Goal: Task Accomplishment & Management: Manage account settings

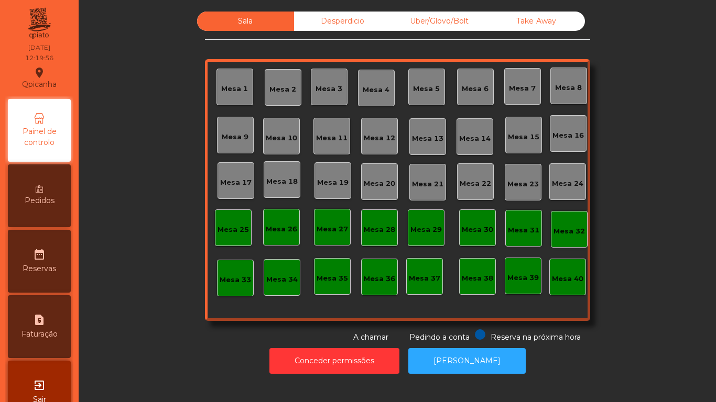
click at [233, 125] on div "Mesa 9" at bounding box center [235, 135] width 37 height 37
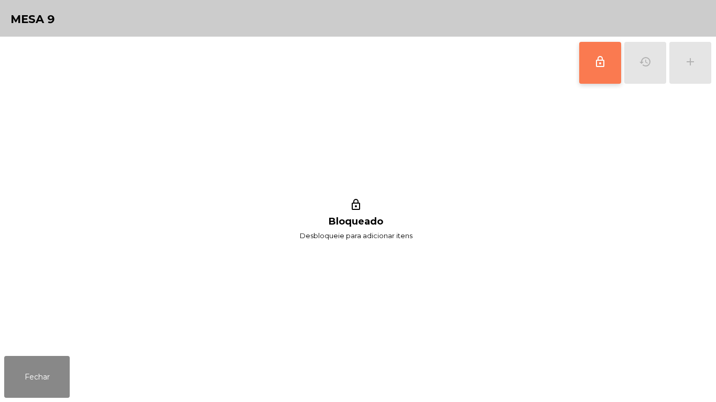
click at [586, 61] on button "lock_outline" at bounding box center [600, 63] width 42 height 42
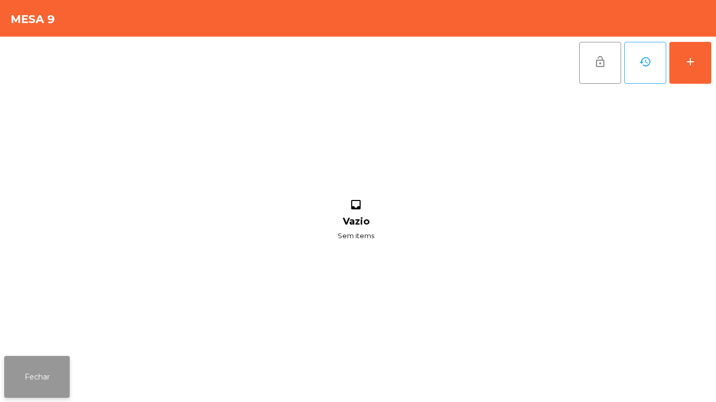
click at [68, 381] on button "Fechar" at bounding box center [36, 377] width 65 height 42
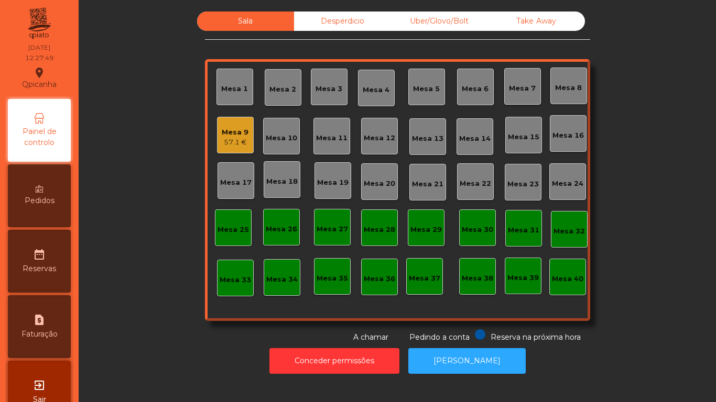
click at [249, 150] on div "Mesa 9 57.1 €" at bounding box center [235, 135] width 37 height 37
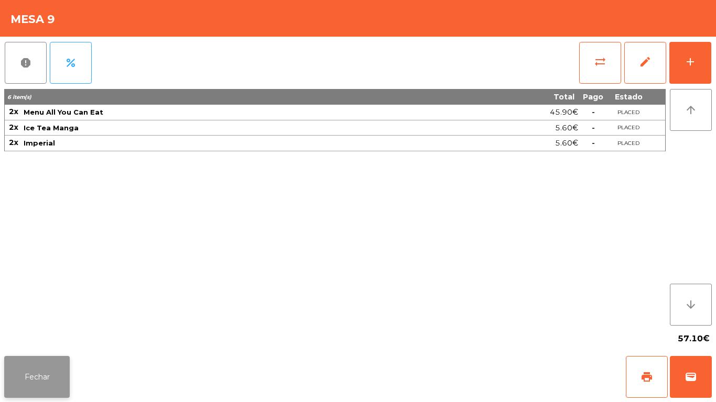
click at [56, 380] on button "Fechar" at bounding box center [36, 377] width 65 height 42
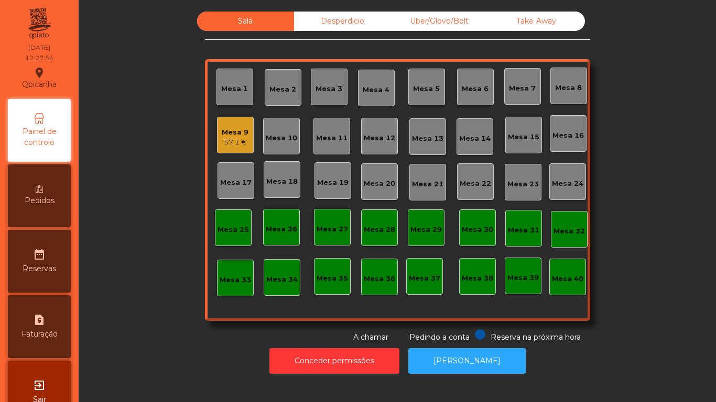
click at [327, 23] on div "Desperdicio" at bounding box center [342, 21] width 97 height 19
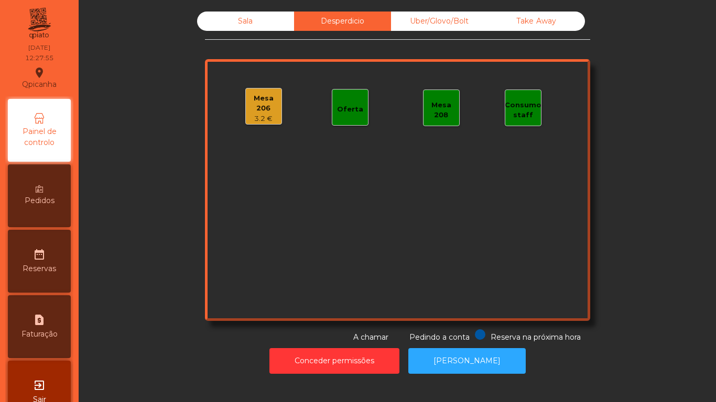
click at [259, 114] on div "3.2 €" at bounding box center [264, 119] width 36 height 10
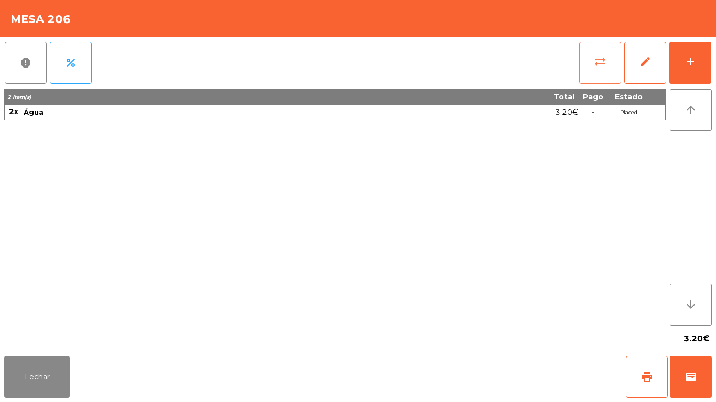
click at [596, 70] on button "sync_alt" at bounding box center [600, 63] width 42 height 42
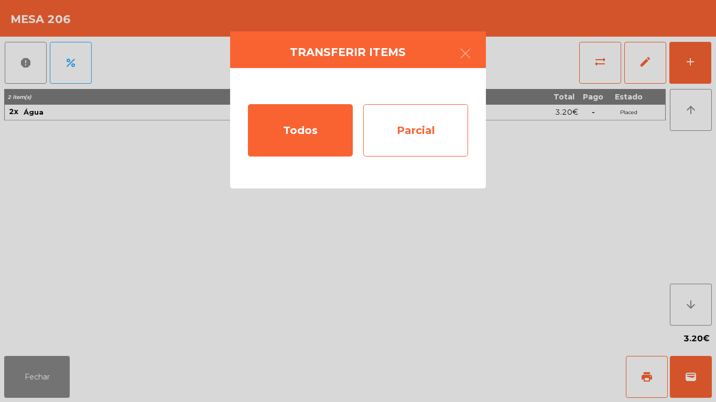
click at [429, 132] on div "Parcial" at bounding box center [415, 130] width 105 height 52
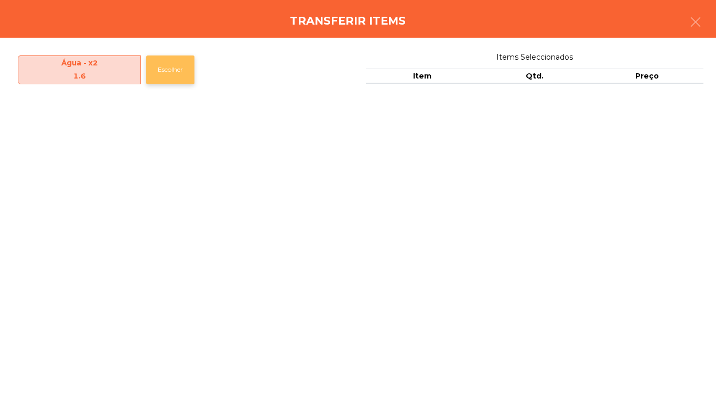
click at [173, 74] on button "Escolher" at bounding box center [170, 70] width 48 height 29
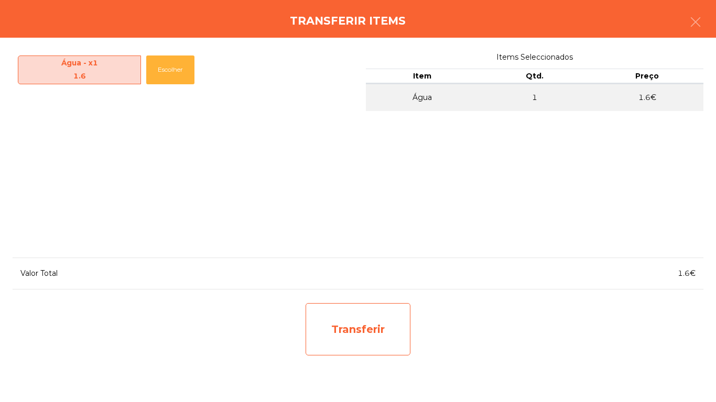
click at [381, 327] on div "Transferir" at bounding box center [357, 329] width 105 height 52
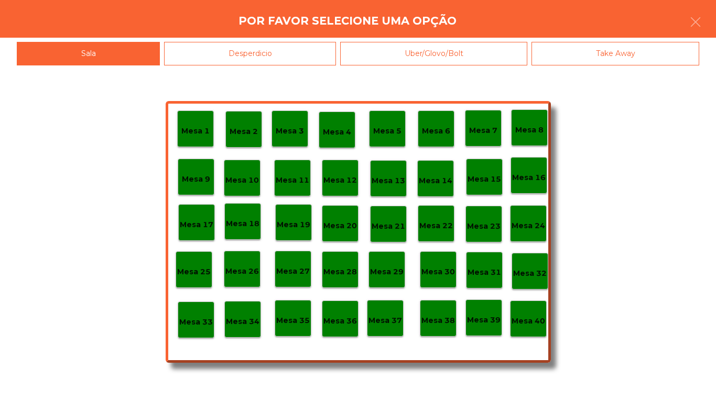
click at [202, 174] on p "Mesa 9" at bounding box center [196, 179] width 28 height 12
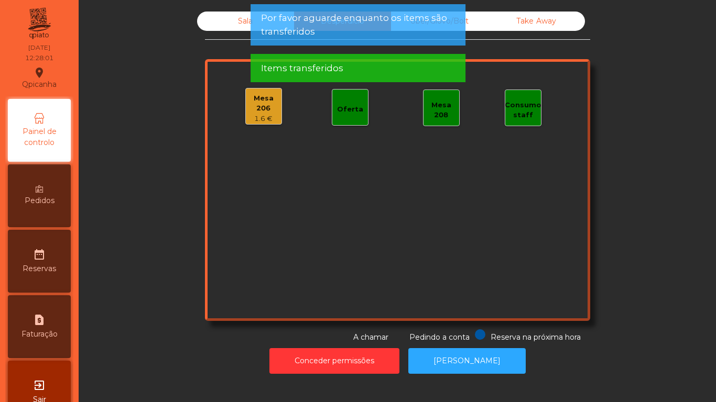
click at [240, 25] on div "Sala" at bounding box center [245, 21] width 97 height 19
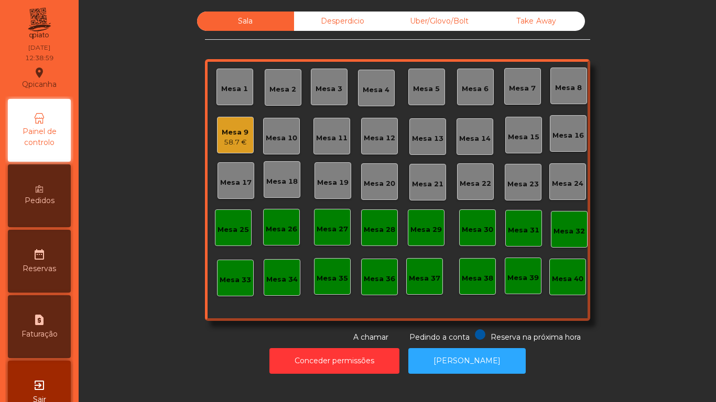
click at [227, 131] on div "Mesa 9" at bounding box center [235, 132] width 27 height 10
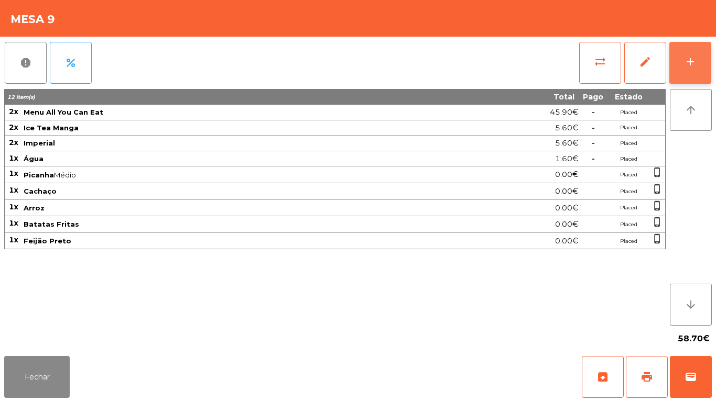
click at [690, 73] on button "add" at bounding box center [690, 63] width 42 height 42
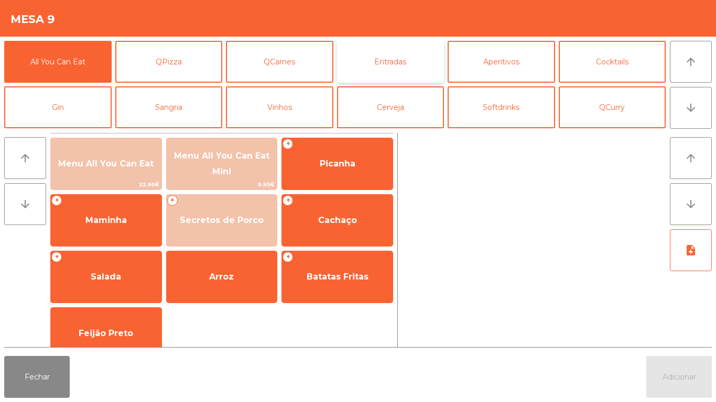
click at [398, 61] on button "Entradas" at bounding box center [390, 62] width 107 height 42
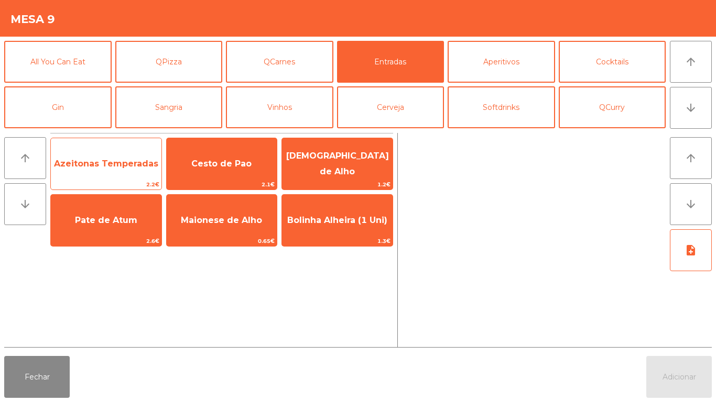
click at [114, 169] on span "Azeitonas Temperadas" at bounding box center [106, 164] width 111 height 28
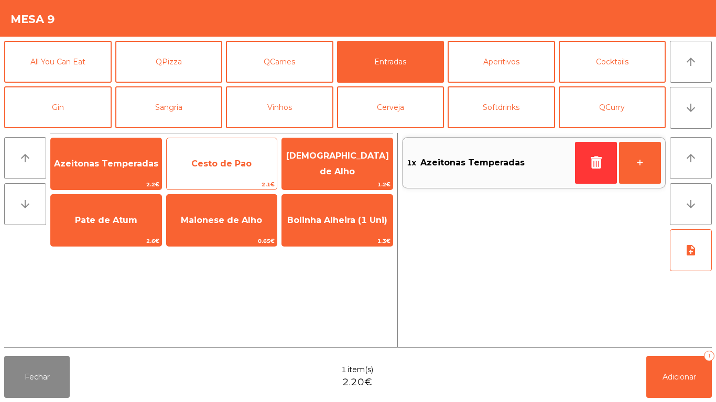
click at [247, 166] on span "Cesto de Pao" at bounding box center [221, 164] width 60 height 10
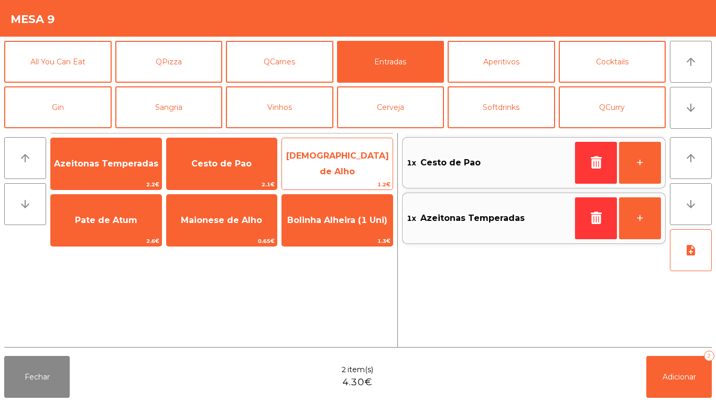
click at [351, 160] on span "[DEMOGRAPHIC_DATA] de Alho" at bounding box center [337, 164] width 103 height 26
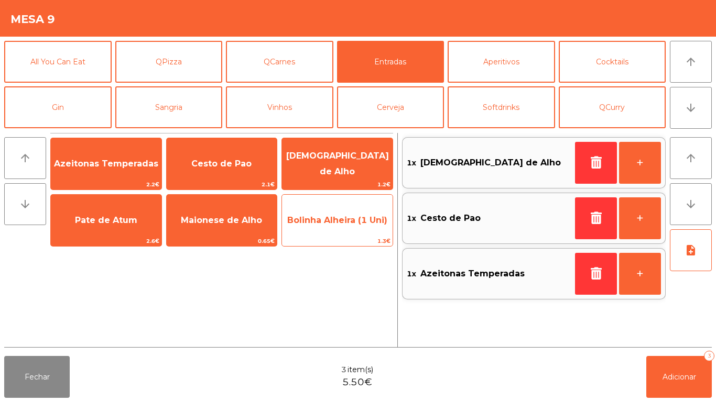
click at [349, 237] on span "1.3€" at bounding box center [337, 241] width 111 height 10
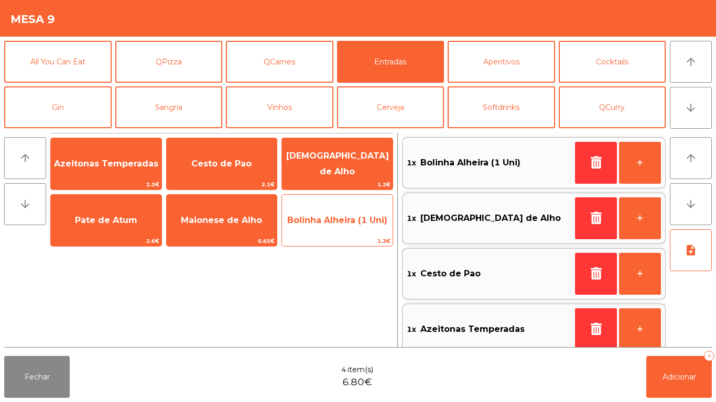
click at [347, 224] on span "Bolinha Alheira (1 Uni)" at bounding box center [337, 220] width 100 height 10
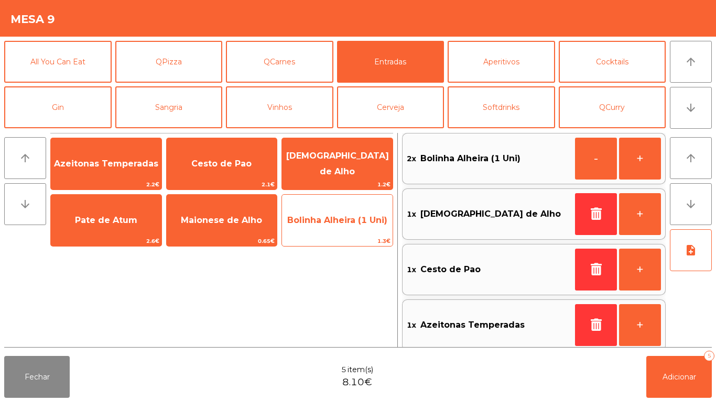
click at [334, 226] on span "Bolinha Alheira (1 Uni)" at bounding box center [337, 220] width 111 height 28
click at [321, 227] on span "Bolinha Alheira (1 Uni)" at bounding box center [337, 220] width 111 height 28
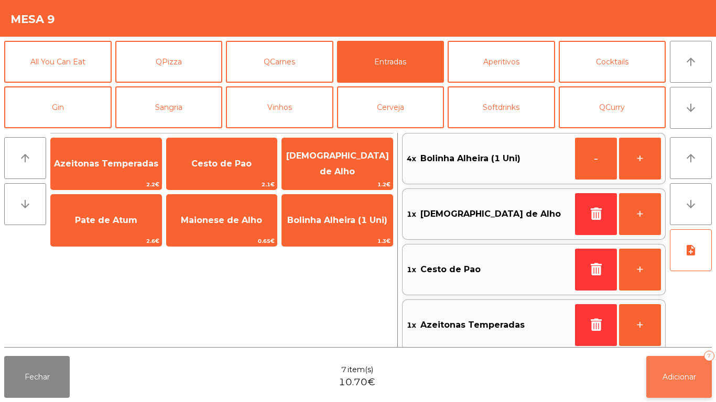
click at [686, 376] on span "Adicionar" at bounding box center [679, 377] width 34 height 9
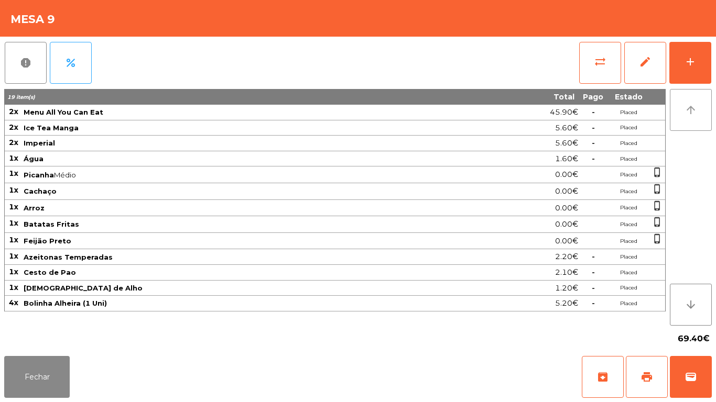
click at [685, 93] on button "arrow_upward" at bounding box center [691, 110] width 42 height 42
click at [690, 59] on div "add" at bounding box center [690, 62] width 13 height 13
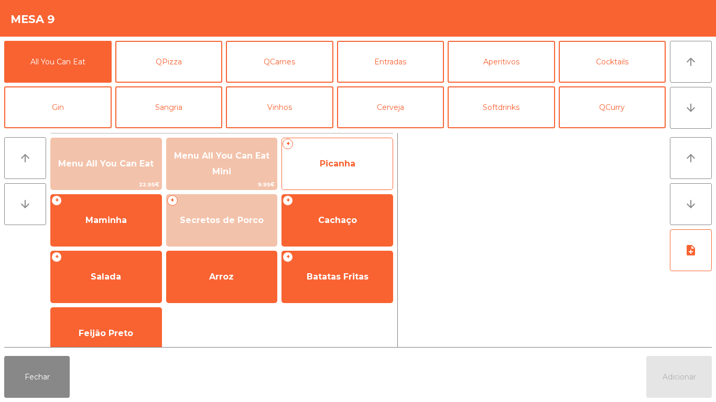
click at [321, 173] on span "Picanha" at bounding box center [337, 164] width 111 height 28
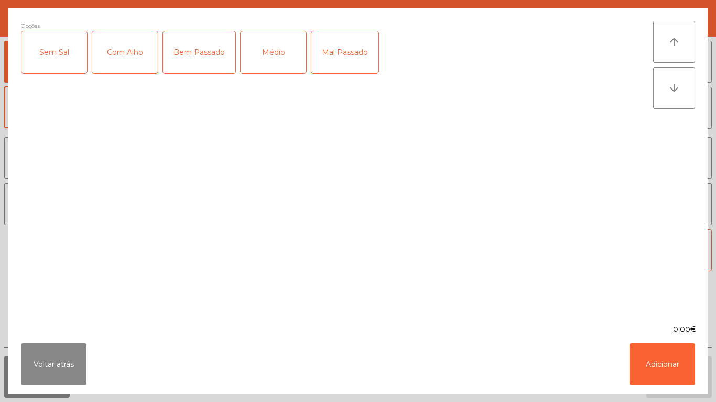
click at [279, 60] on div "Médio" at bounding box center [273, 52] width 65 height 42
click at [679, 358] on button "Adicionar" at bounding box center [661, 365] width 65 height 42
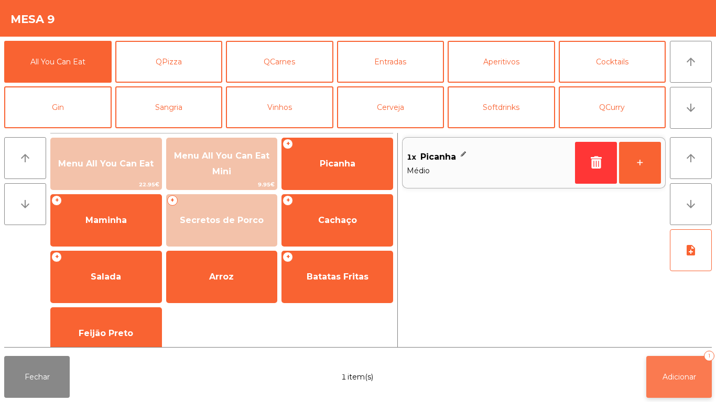
click at [709, 369] on button "Adicionar 1" at bounding box center [678, 377] width 65 height 42
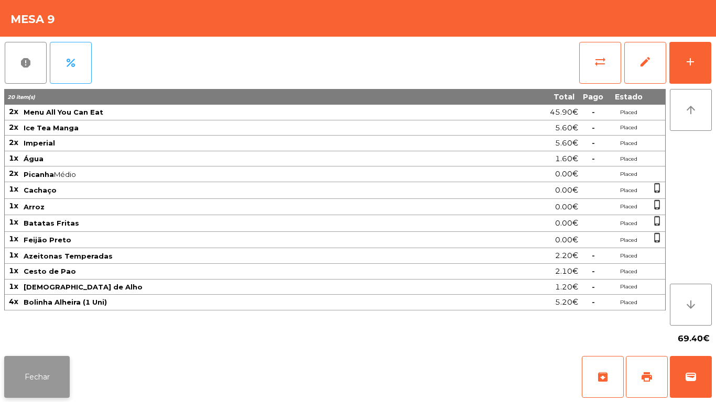
click at [49, 367] on button "Fechar" at bounding box center [36, 377] width 65 height 42
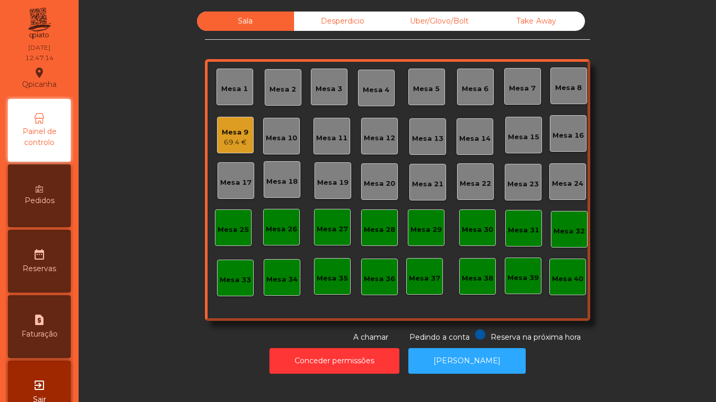
click at [350, 29] on div "Desperdicio" at bounding box center [342, 21] width 97 height 19
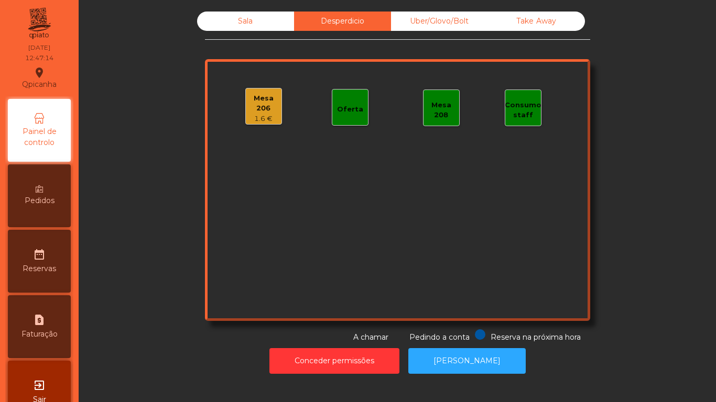
click at [462, 30] on div "Uber/Glovo/Bolt" at bounding box center [439, 21] width 97 height 19
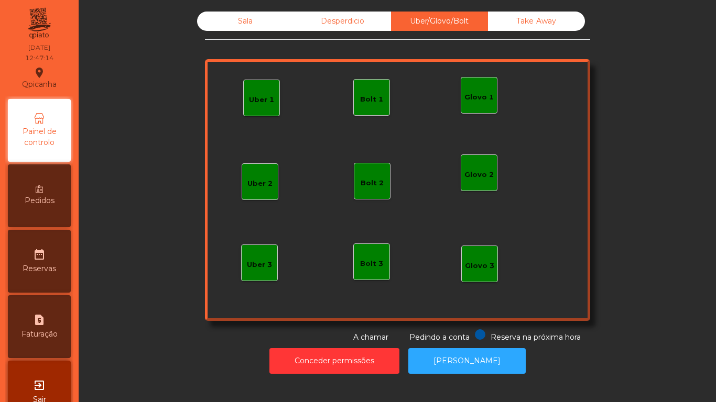
click at [538, 29] on div "Take Away" at bounding box center [536, 21] width 97 height 19
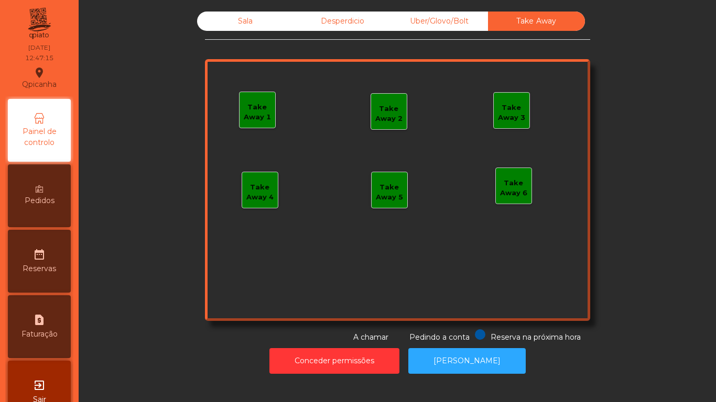
click at [252, 25] on div "Sala" at bounding box center [245, 21] width 97 height 19
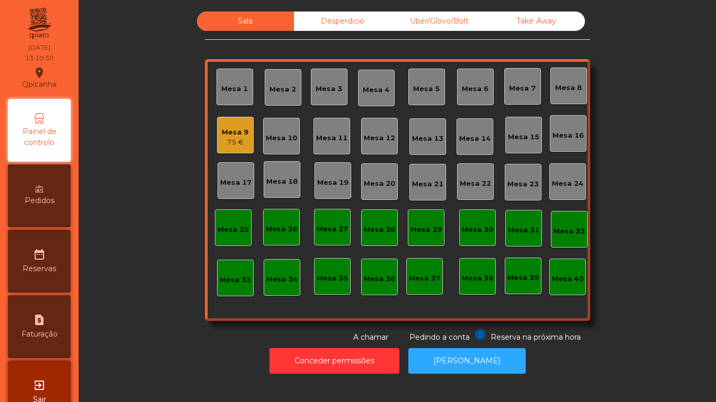
click at [242, 130] on div "Mesa 9" at bounding box center [235, 132] width 27 height 10
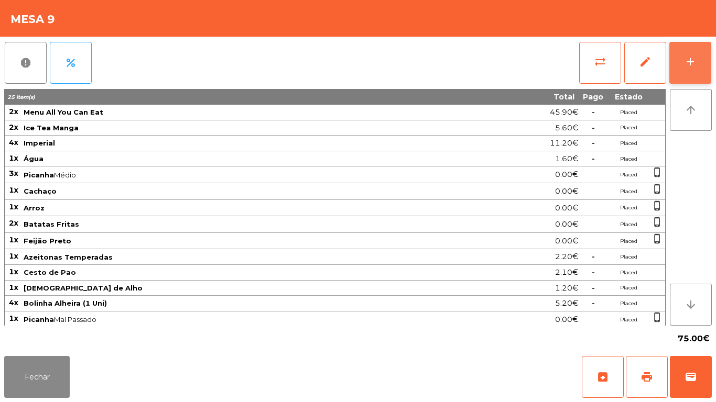
click at [685, 63] on div "add" at bounding box center [690, 62] width 13 height 13
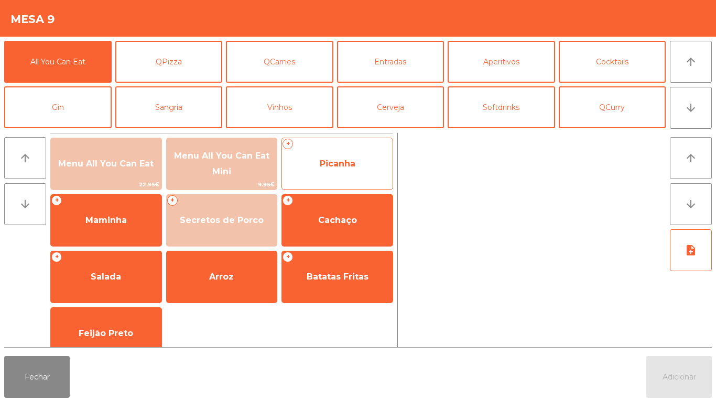
click at [337, 180] on div "+ Picanha" at bounding box center [337, 164] width 112 height 52
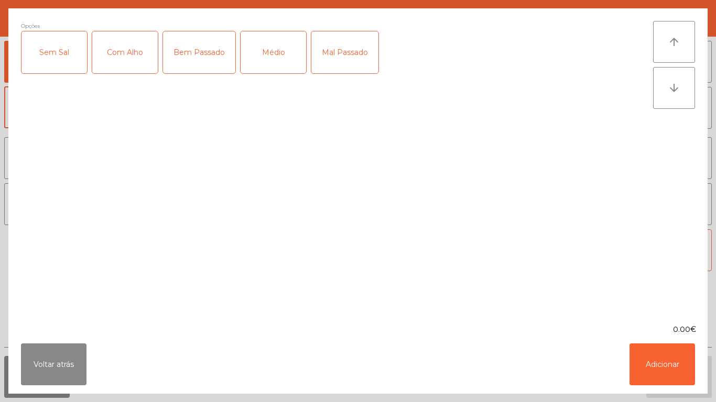
click at [335, 46] on div "Mal Passado" at bounding box center [344, 52] width 67 height 42
click at [655, 359] on button "Adicionar" at bounding box center [661, 365] width 65 height 42
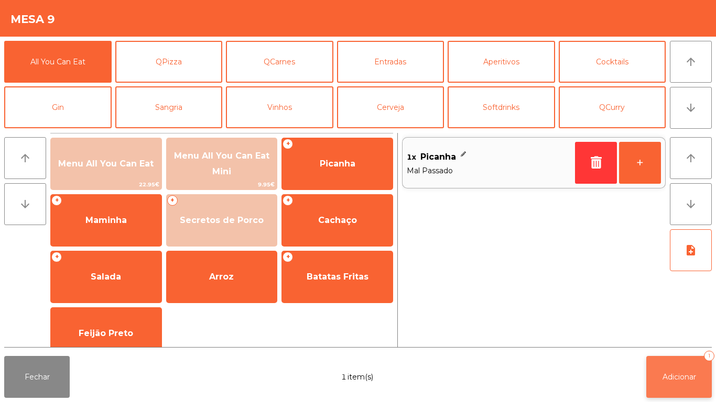
click at [671, 377] on span "Adicionar" at bounding box center [679, 377] width 34 height 9
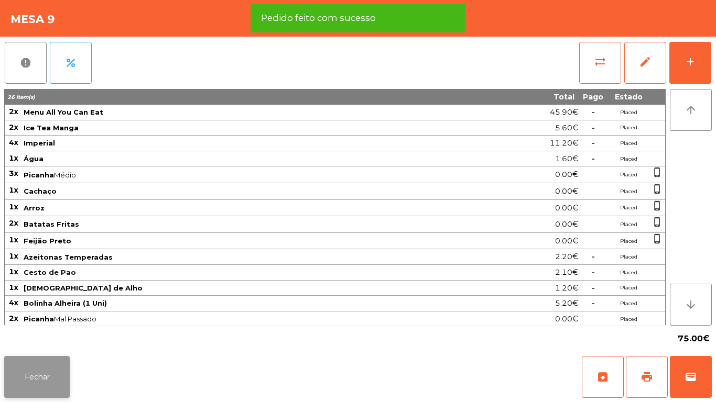
click at [40, 375] on button "Fechar" at bounding box center [36, 377] width 65 height 42
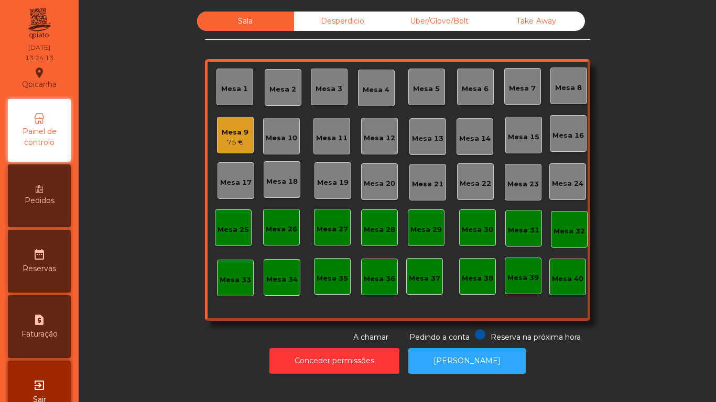
click at [225, 127] on div "Mesa 9" at bounding box center [235, 132] width 27 height 10
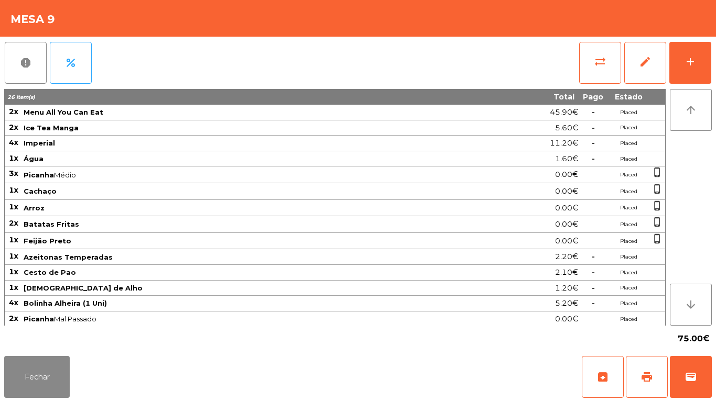
scroll to position [1, 0]
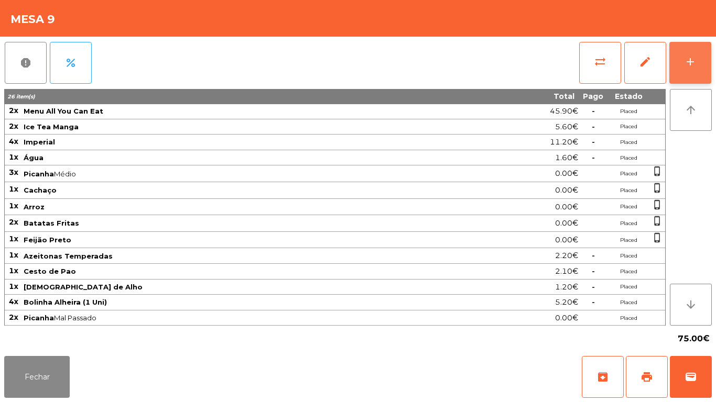
click at [700, 73] on button "add" at bounding box center [690, 63] width 42 height 42
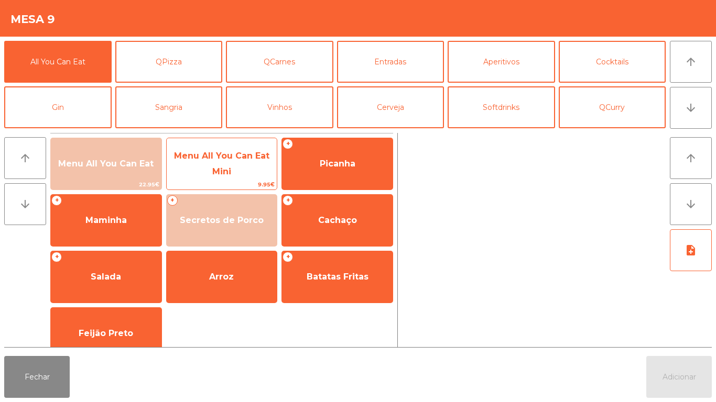
click at [233, 167] on span "Menu All You Can Eat Mini" at bounding box center [222, 164] width 111 height 45
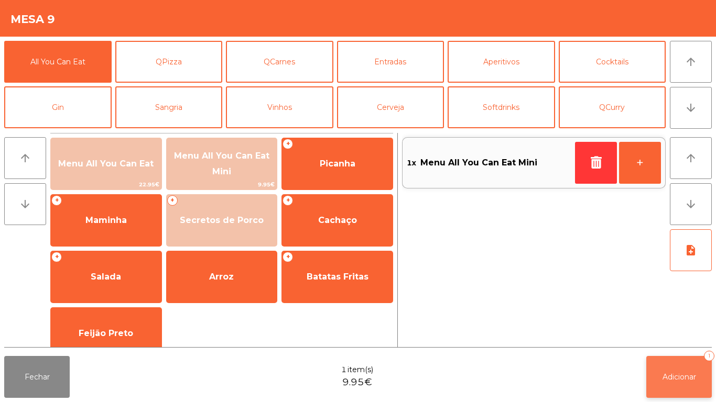
click at [679, 370] on button "Adicionar 1" at bounding box center [678, 377] width 65 height 42
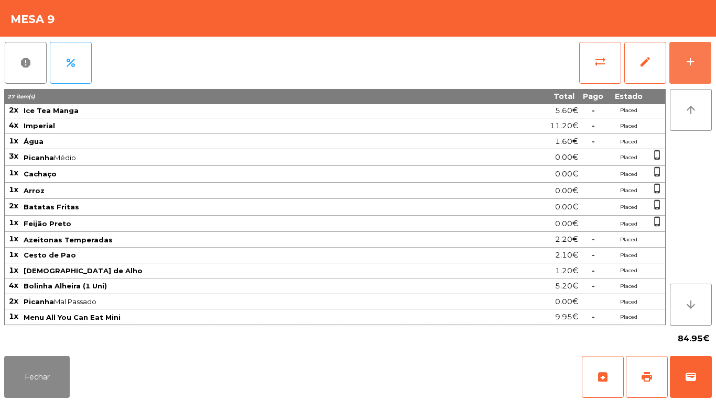
scroll to position [0, 0]
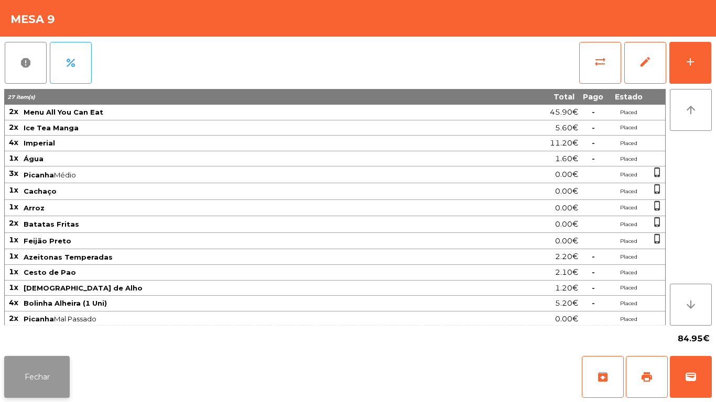
click at [39, 367] on button "Fechar" at bounding box center [36, 377] width 65 height 42
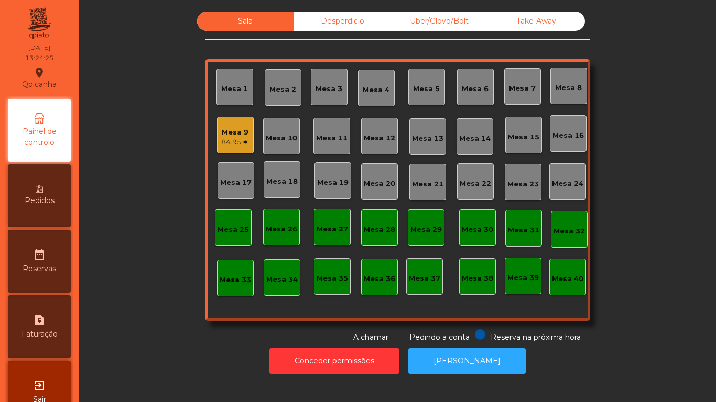
click at [517, 148] on div "Mesa 15" at bounding box center [523, 135] width 37 height 37
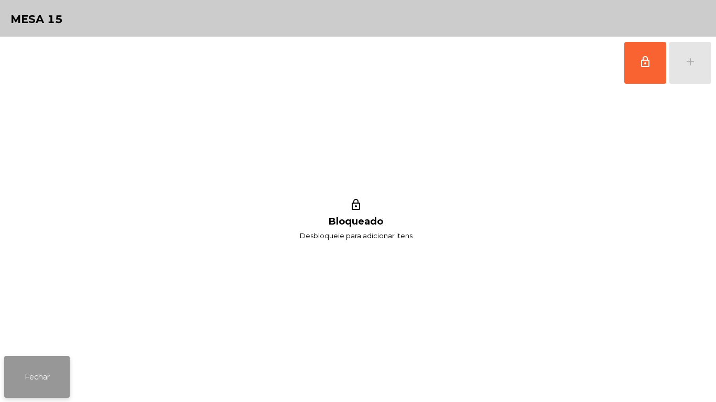
click at [29, 369] on button "Fechar" at bounding box center [36, 377] width 65 height 42
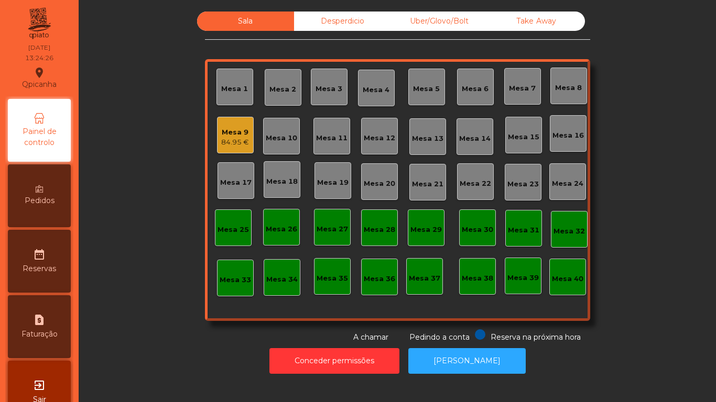
click at [557, 136] on div "Mesa 16" at bounding box center [567, 135] width 31 height 10
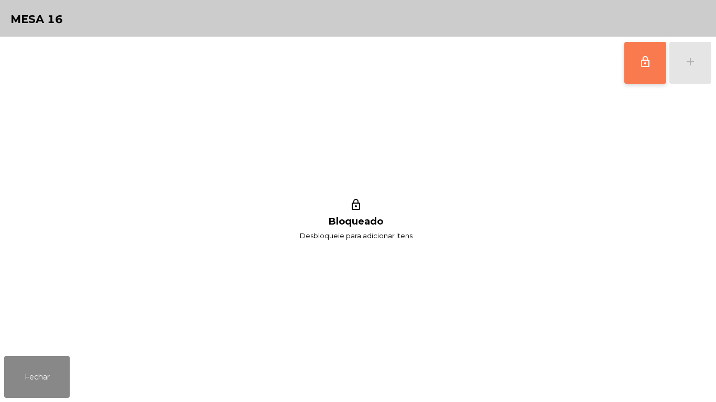
click at [635, 62] on button "lock_outline" at bounding box center [645, 63] width 42 height 42
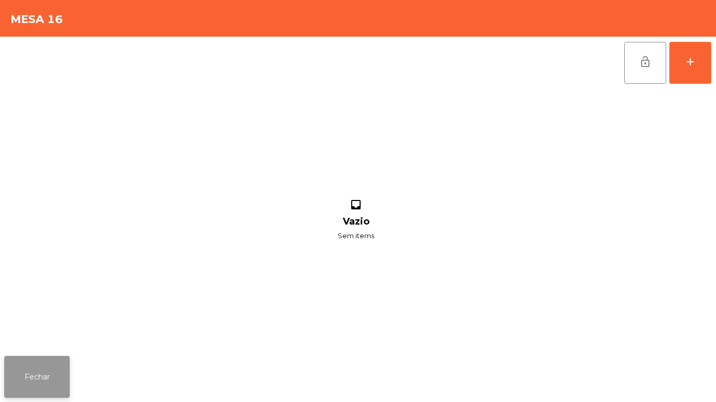
click at [37, 380] on button "Fechar" at bounding box center [36, 377] width 65 height 42
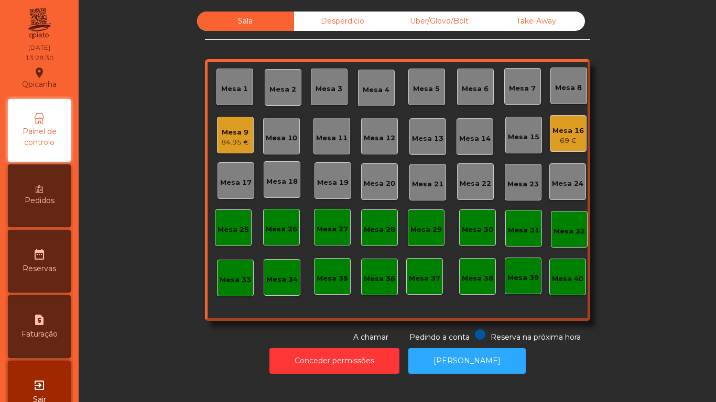
click at [231, 141] on div "84.95 €" at bounding box center [235, 142] width 28 height 10
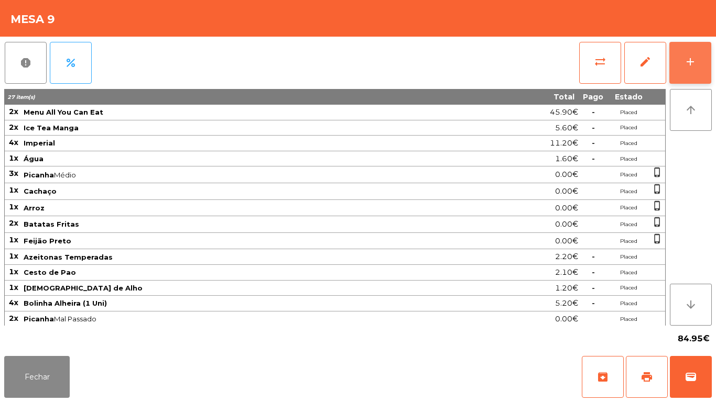
click at [678, 69] on button "add" at bounding box center [690, 63] width 42 height 42
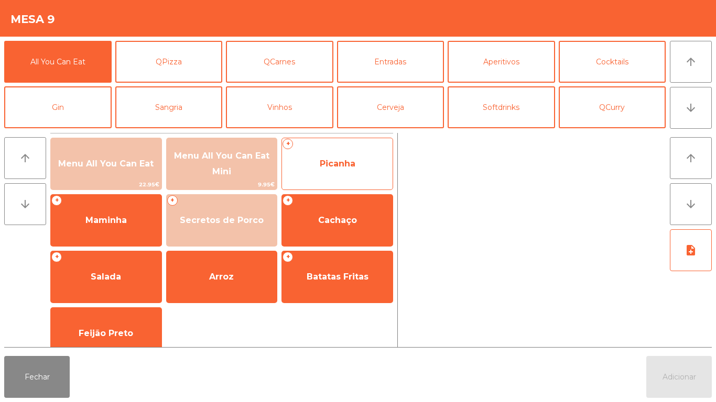
click at [354, 162] on span "Picanha" at bounding box center [338, 164] width 36 height 10
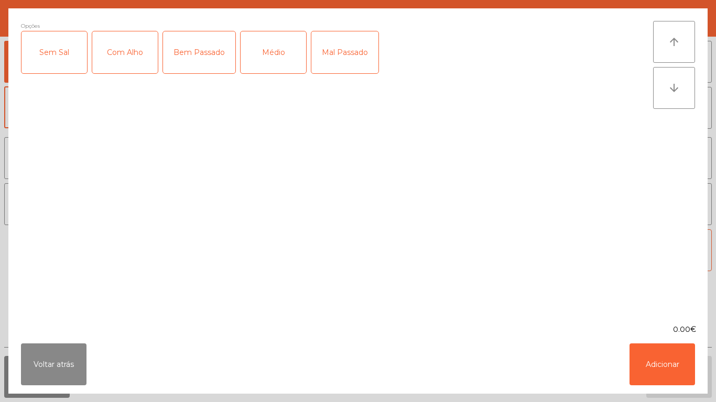
click at [269, 59] on div "Médio" at bounding box center [273, 52] width 65 height 42
click at [651, 358] on button "Adicionar" at bounding box center [661, 365] width 65 height 42
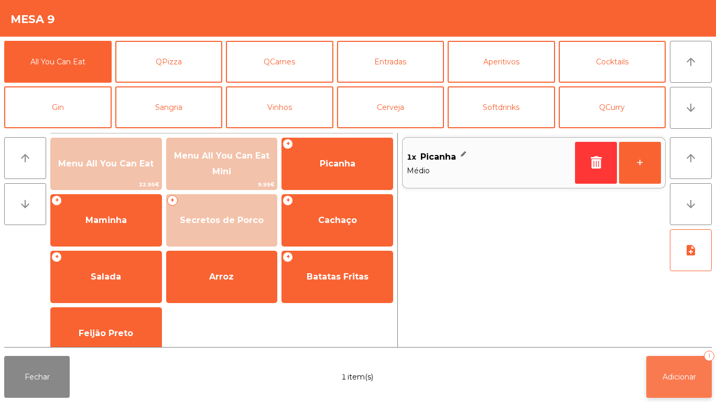
click at [678, 377] on span "Adicionar" at bounding box center [679, 377] width 34 height 9
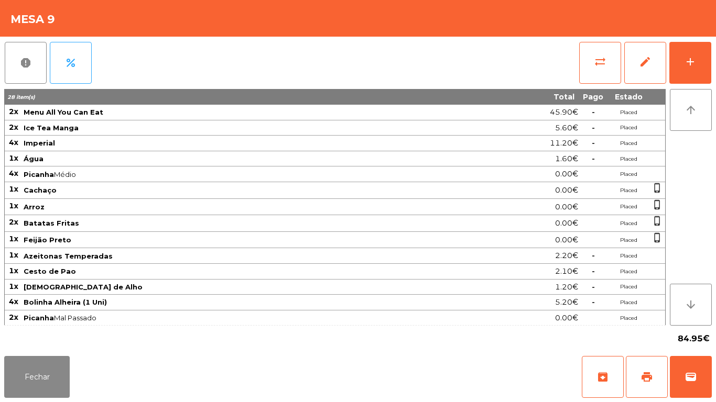
click at [34, 402] on div "Fechar archive print wallet" at bounding box center [358, 377] width 716 height 50
click at [63, 364] on button "Fechar" at bounding box center [36, 377] width 65 height 42
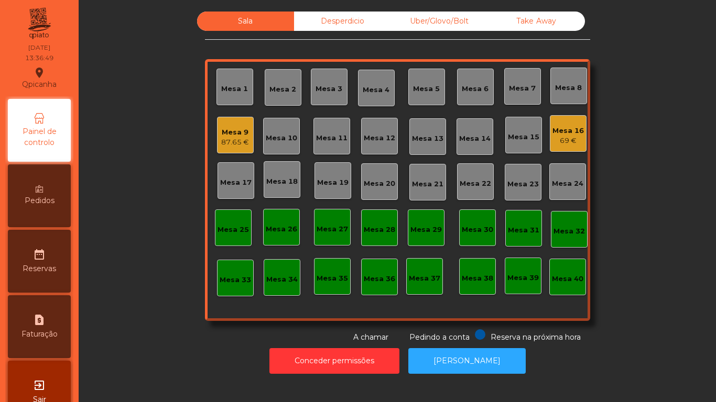
click at [234, 143] on div "87.65 €" at bounding box center [235, 142] width 28 height 10
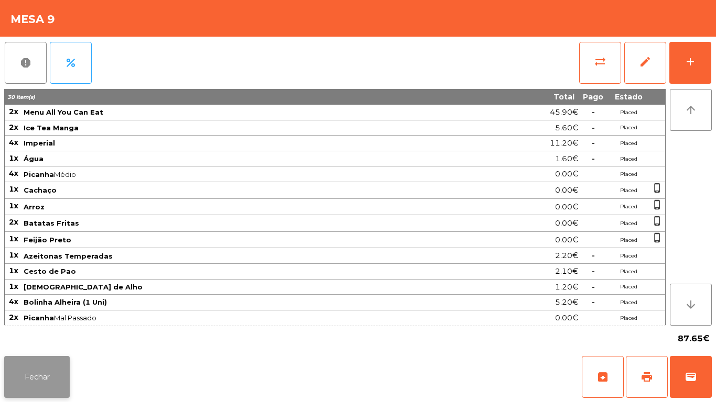
click at [58, 381] on button "Fechar" at bounding box center [36, 377] width 65 height 42
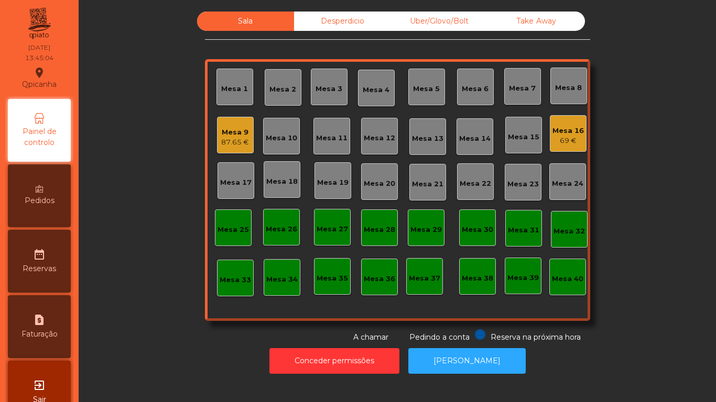
click at [553, 140] on div "69 €" at bounding box center [567, 141] width 31 height 10
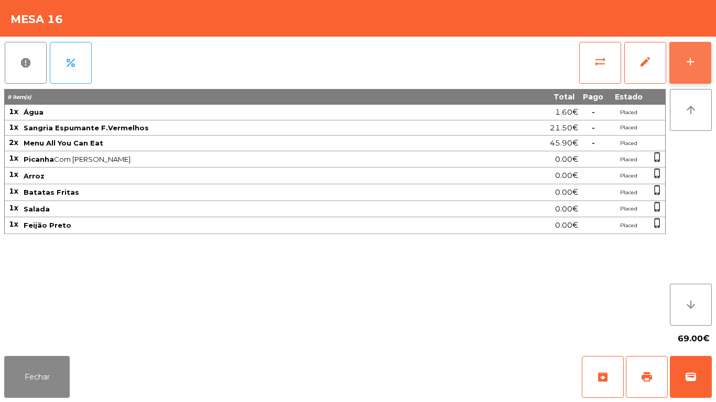
click at [680, 72] on button "add" at bounding box center [690, 63] width 42 height 42
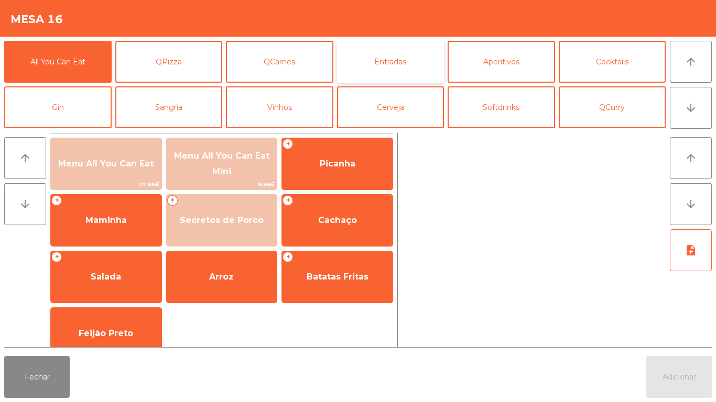
click at [389, 59] on button "Entradas" at bounding box center [390, 62] width 107 height 42
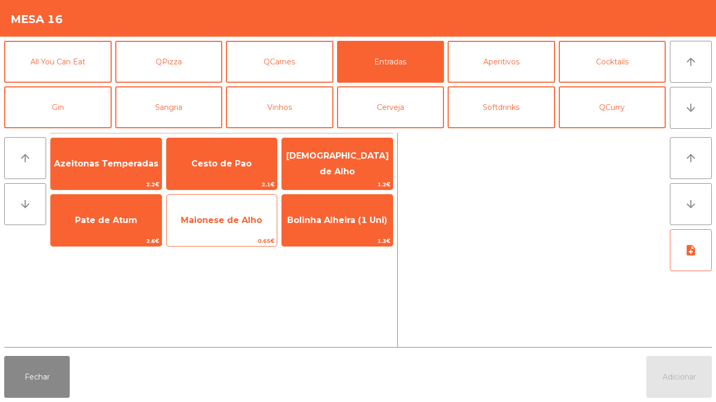
click at [234, 220] on span "Maionese de Alho" at bounding box center [221, 220] width 81 height 10
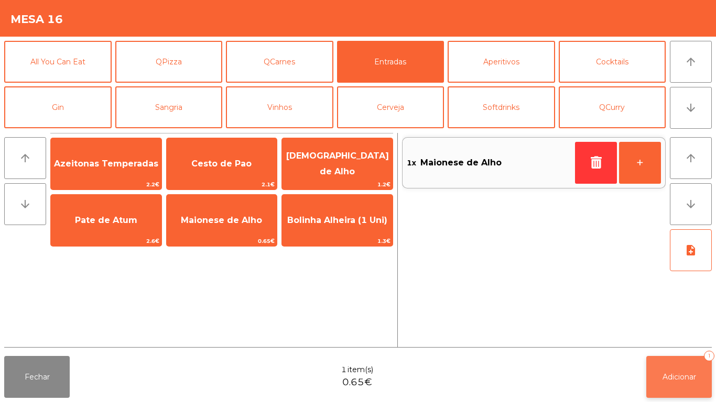
click at [672, 391] on button "Adicionar 1" at bounding box center [678, 377] width 65 height 42
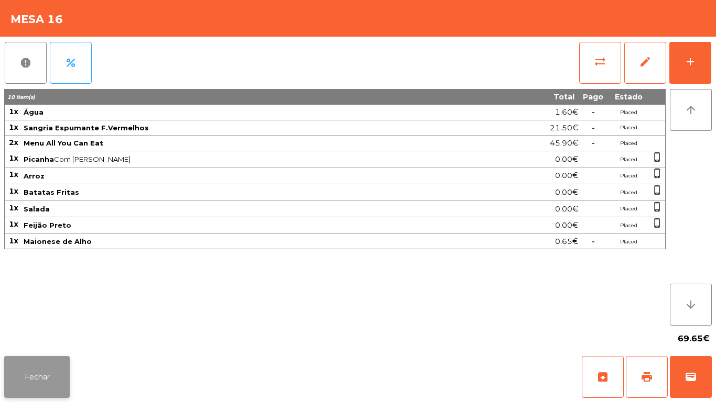
click at [45, 379] on button "Fechar" at bounding box center [36, 377] width 65 height 42
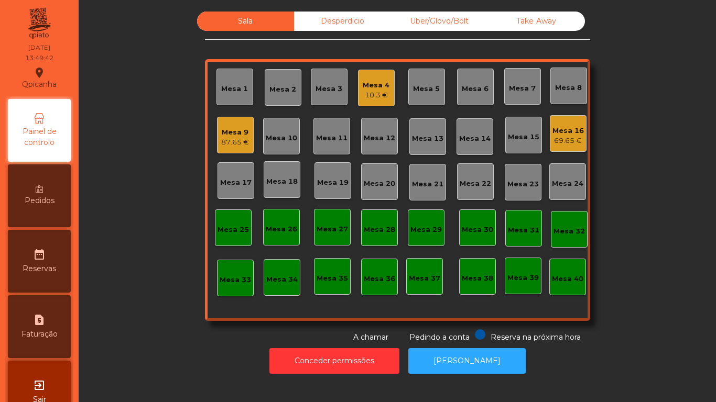
click at [376, 82] on div "Mesa 4" at bounding box center [376, 85] width 27 height 10
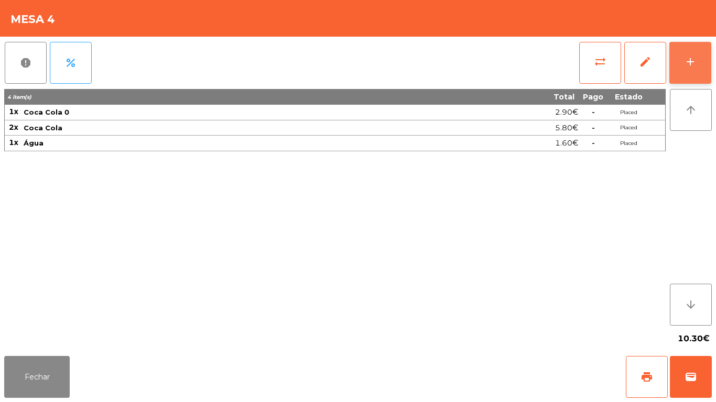
click at [700, 64] on button "add" at bounding box center [690, 63] width 42 height 42
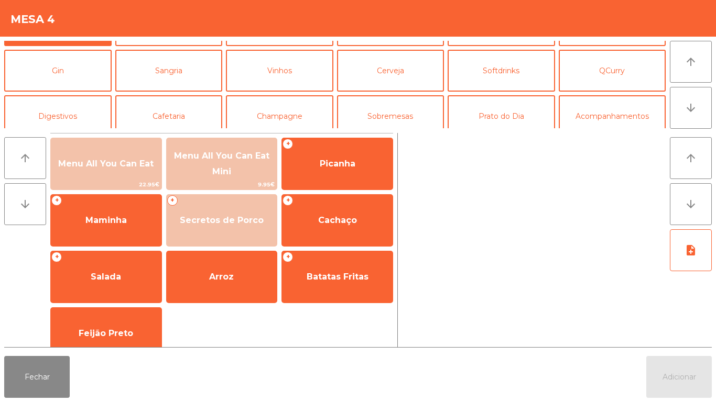
scroll to position [67, 0]
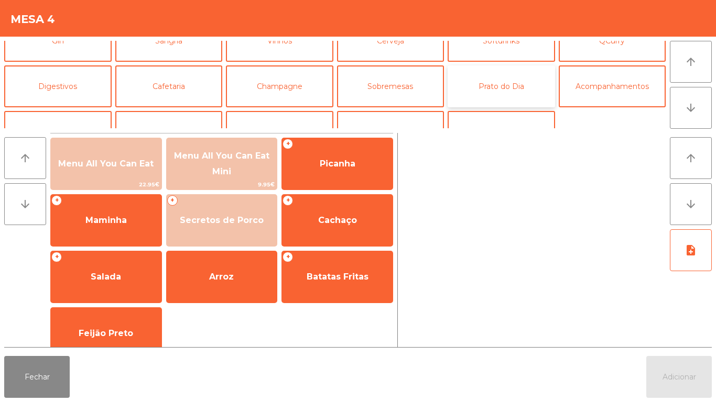
click at [517, 82] on button "Prato do Dia" at bounding box center [500, 86] width 107 height 42
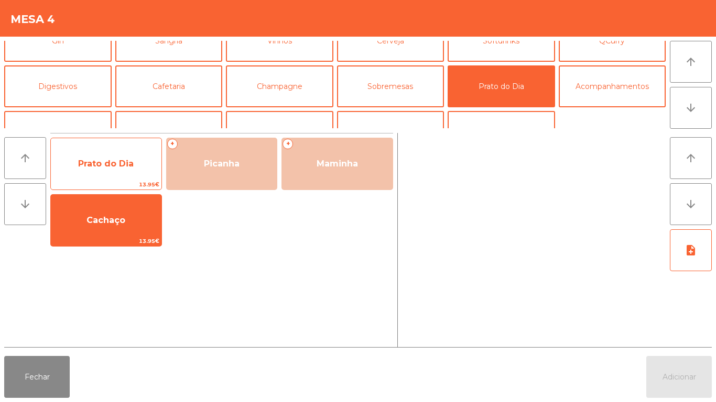
click at [126, 166] on span "Prato do Dia" at bounding box center [106, 164] width 56 height 10
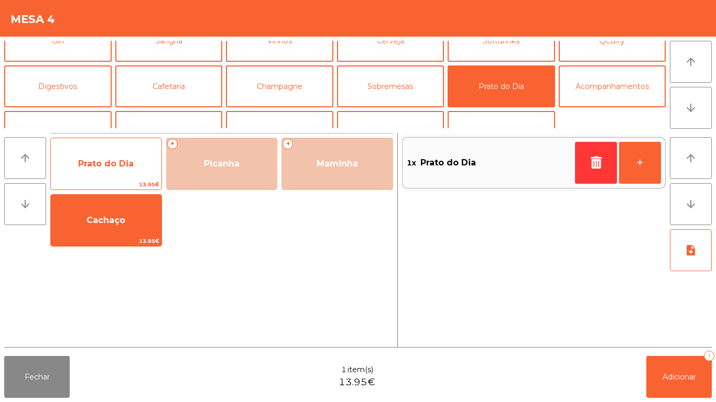
click at [132, 170] on span "Prato do Dia" at bounding box center [106, 164] width 111 height 28
click at [128, 176] on span "Prato do Dia" at bounding box center [106, 164] width 111 height 28
click at [136, 156] on span "Prato do Dia" at bounding box center [106, 164] width 111 height 28
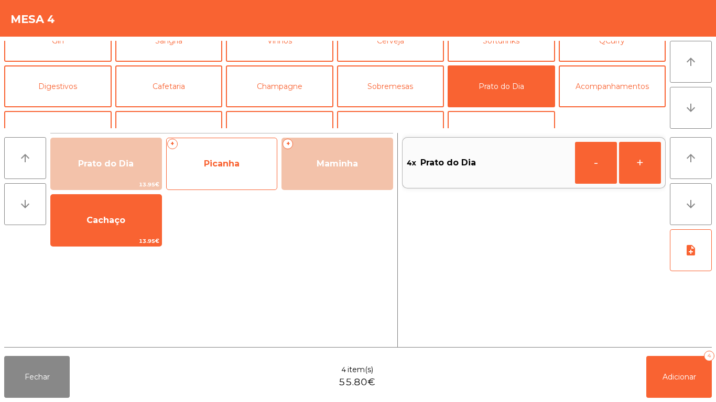
click at [243, 155] on span "Picanha" at bounding box center [222, 164] width 111 height 28
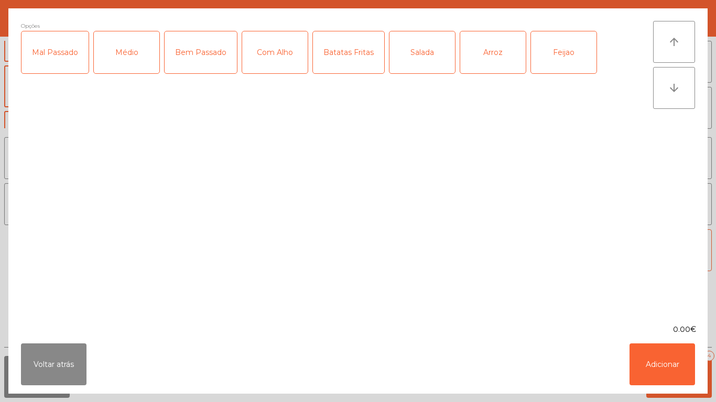
click at [129, 67] on div "Médio" at bounding box center [126, 52] width 65 height 42
click at [215, 60] on div "Bem Passado" at bounding box center [201, 52] width 72 height 42
click at [286, 69] on div "Com Alho" at bounding box center [274, 52] width 65 height 42
click at [357, 56] on div "Batatas Fritas" at bounding box center [348, 52] width 71 height 42
click at [425, 58] on div "Salada" at bounding box center [421, 52] width 65 height 42
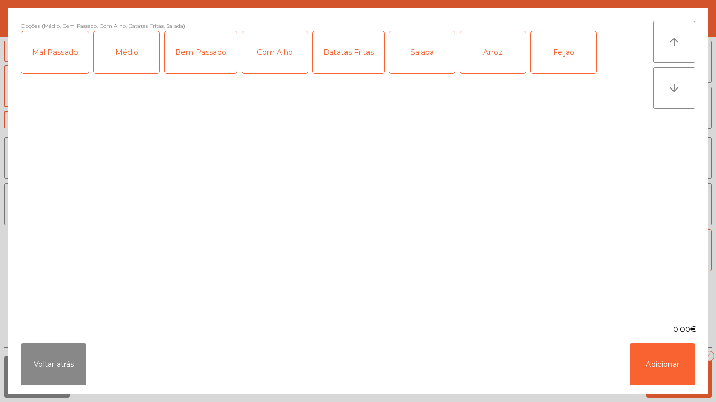
click at [489, 54] on div "Arroz" at bounding box center [492, 52] width 65 height 42
click at [561, 55] on div "Feijao" at bounding box center [563, 52] width 65 height 42
click at [417, 61] on div "Salada" at bounding box center [421, 52] width 65 height 42
click at [653, 365] on button "Adicionar" at bounding box center [661, 365] width 65 height 42
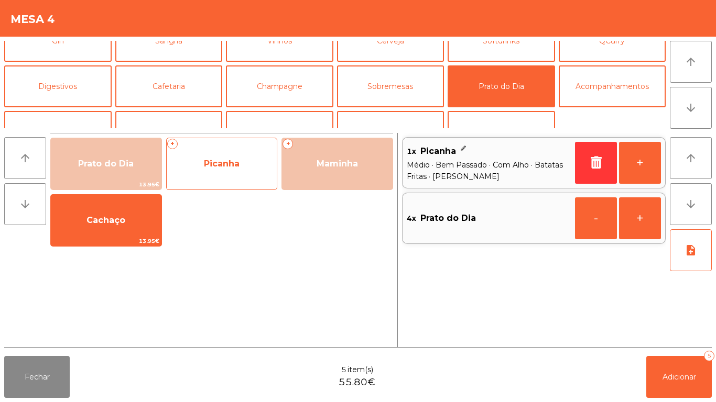
click at [239, 170] on span "Picanha" at bounding box center [222, 164] width 111 height 28
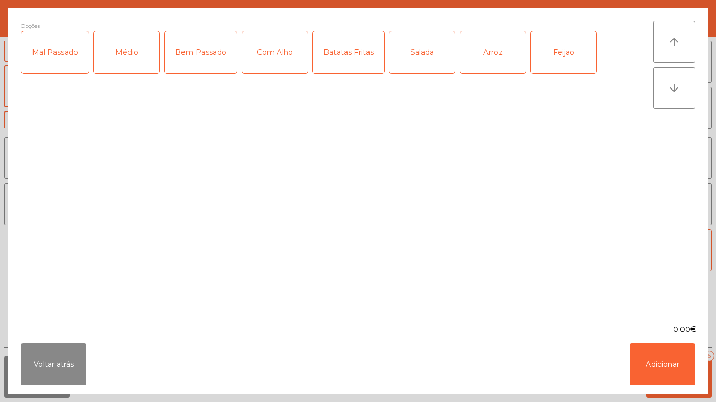
click at [143, 55] on div "Médio" at bounding box center [126, 52] width 65 height 42
click at [62, 61] on div "Mal Passado" at bounding box center [54, 52] width 67 height 42
click at [288, 63] on div "Com Alho" at bounding box center [274, 52] width 65 height 42
click at [355, 61] on div "Batatas Fritas" at bounding box center [348, 52] width 71 height 42
click at [503, 69] on div "Arroz" at bounding box center [492, 52] width 65 height 42
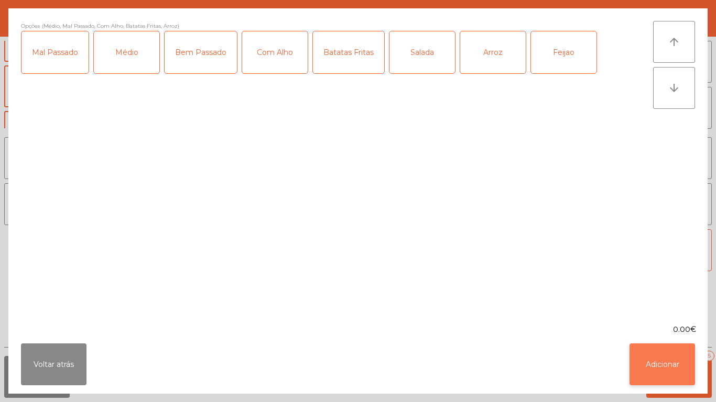
click at [653, 360] on button "Adicionar" at bounding box center [661, 365] width 65 height 42
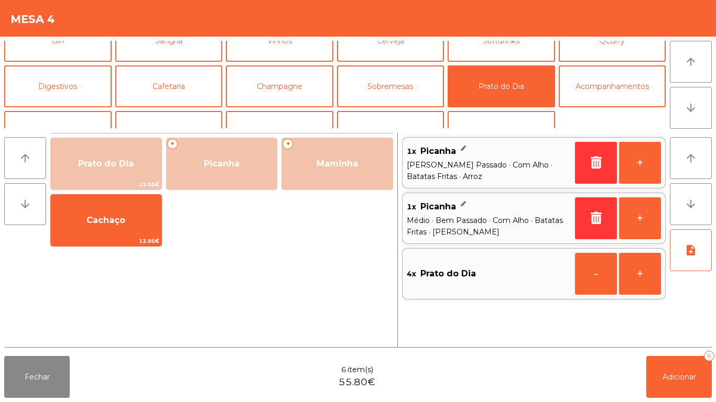
click at [500, 145] on div "1x Picanha" at bounding box center [489, 152] width 164 height 16
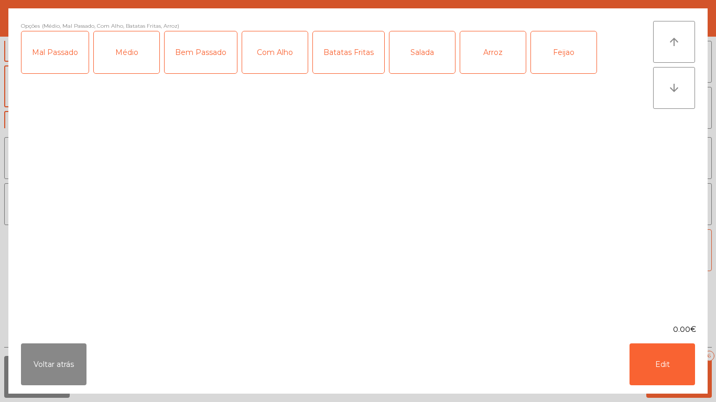
click at [554, 65] on div "Feijao" at bounding box center [563, 52] width 65 height 42
click at [660, 361] on button "Edit" at bounding box center [661, 365] width 65 height 42
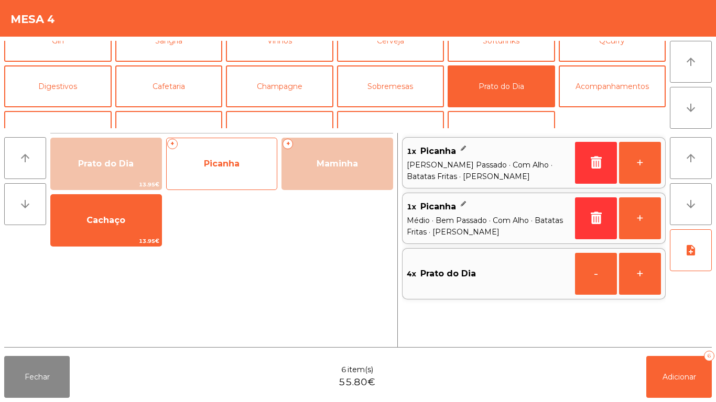
click at [223, 163] on span "Picanha" at bounding box center [222, 164] width 36 height 10
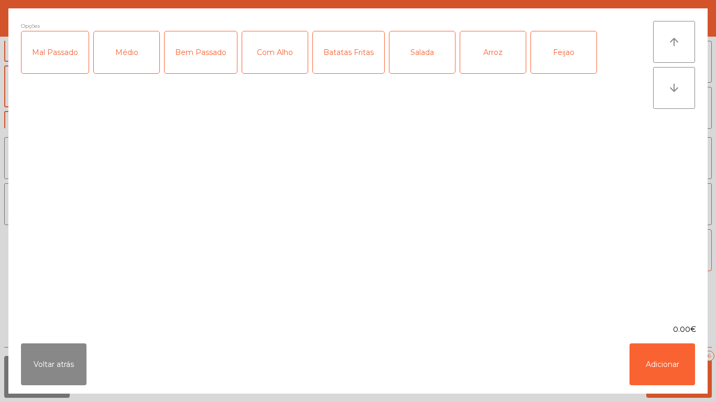
click at [132, 56] on div "Médio" at bounding box center [126, 52] width 65 height 42
click at [281, 56] on div "Com Alho" at bounding box center [274, 52] width 65 height 42
click at [337, 61] on div "Batatas Fritas" at bounding box center [348, 52] width 71 height 42
click at [488, 57] on div "Arroz" at bounding box center [492, 52] width 65 height 42
click at [565, 48] on div "Feijao" at bounding box center [563, 52] width 65 height 42
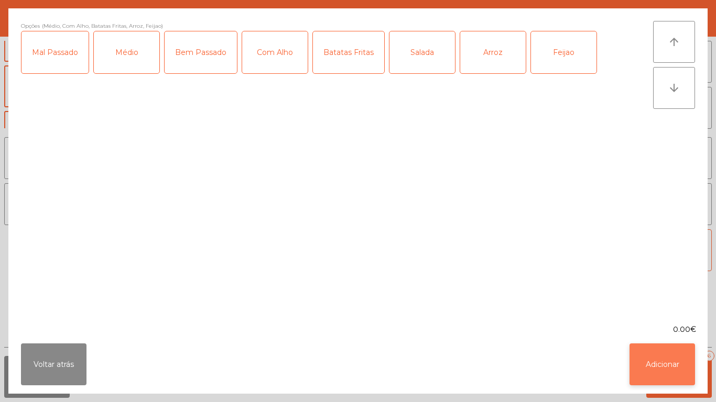
click at [642, 350] on button "Adicionar" at bounding box center [661, 365] width 65 height 42
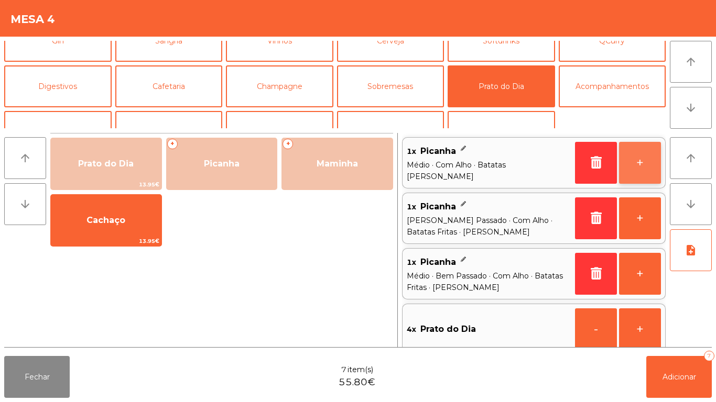
click at [629, 168] on button "+" at bounding box center [640, 163] width 42 height 42
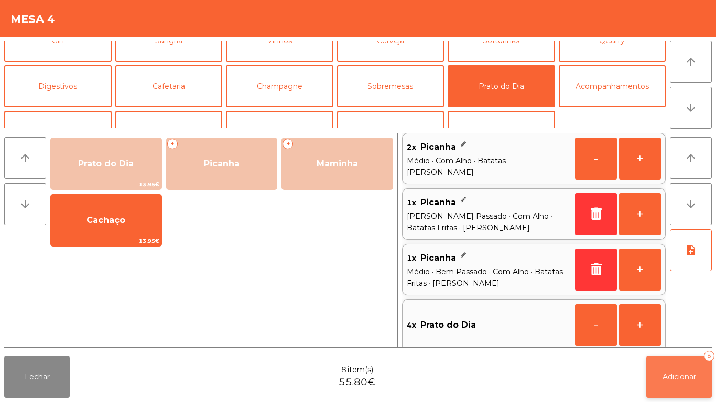
click at [690, 361] on button "Adicionar 8" at bounding box center [678, 377] width 65 height 42
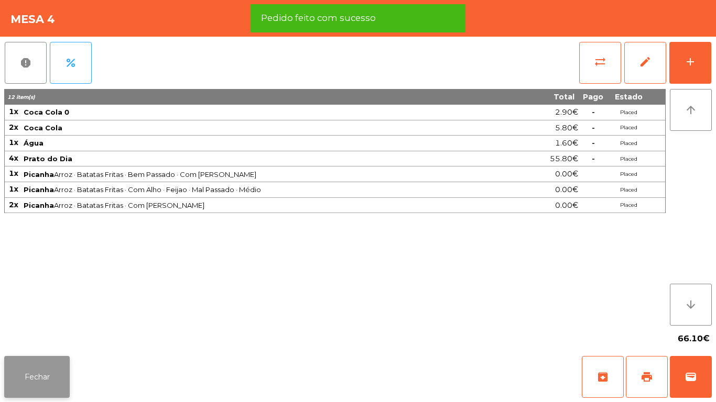
click at [36, 367] on button "Fechar" at bounding box center [36, 377] width 65 height 42
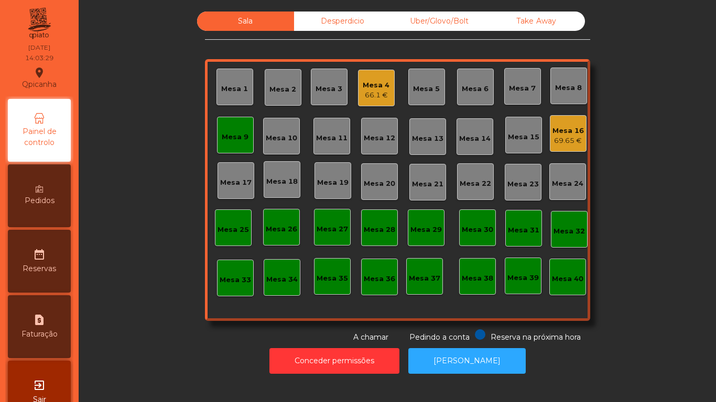
click at [371, 97] on div "66.1 €" at bounding box center [376, 95] width 27 height 10
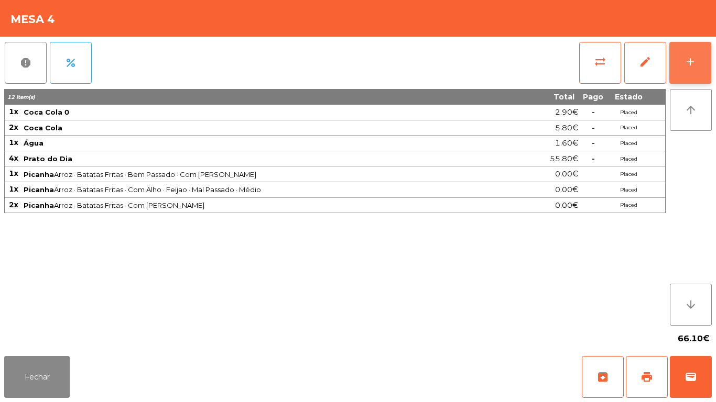
click at [691, 70] on button "add" at bounding box center [690, 63] width 42 height 42
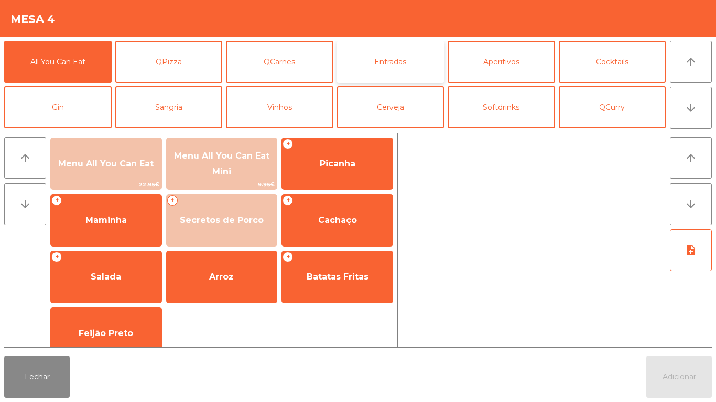
click at [384, 67] on button "Entradas" at bounding box center [390, 62] width 107 height 42
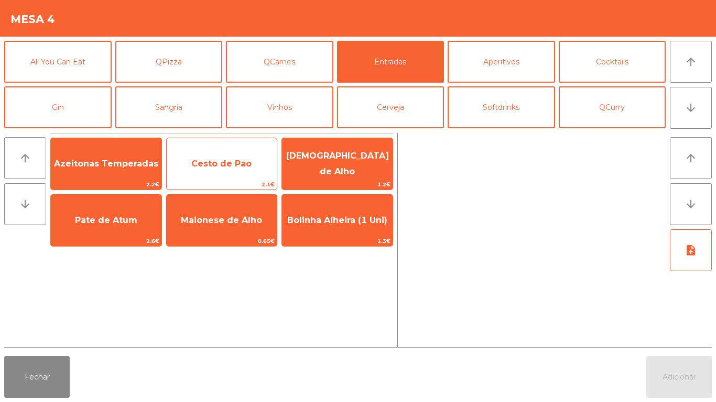
click at [236, 170] on span "Cesto de Pao" at bounding box center [222, 164] width 111 height 28
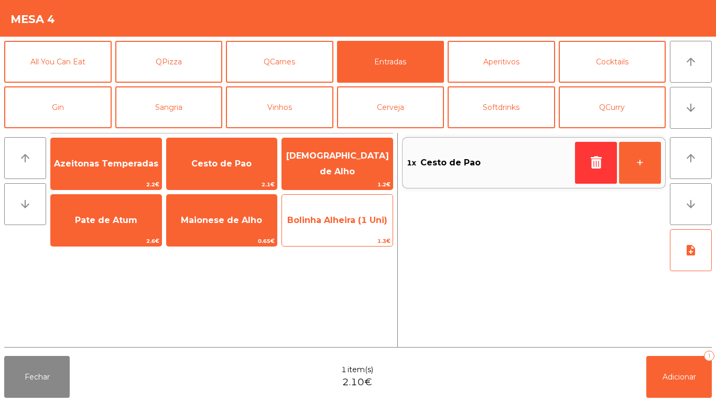
click at [338, 219] on span "Bolinha Alheira (1 Uni)" at bounding box center [337, 220] width 100 height 10
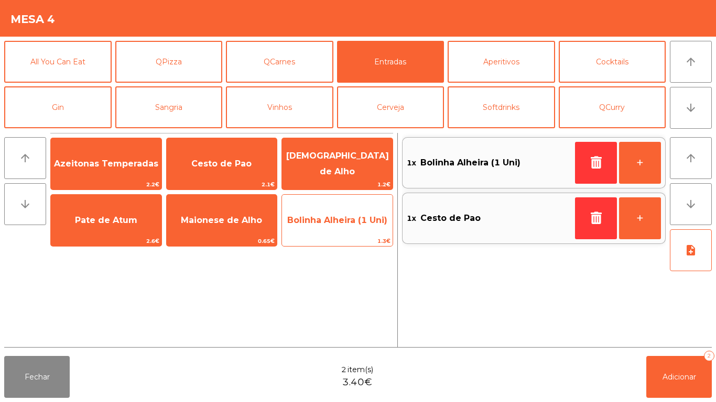
click at [338, 220] on span "Bolinha Alheira (1 Uni)" at bounding box center [337, 220] width 100 height 10
click at [341, 222] on span "Bolinha Alheira (1 Uni)" at bounding box center [337, 220] width 100 height 10
click at [340, 219] on span "Bolinha Alheira (1 Uni)" at bounding box center [337, 220] width 100 height 10
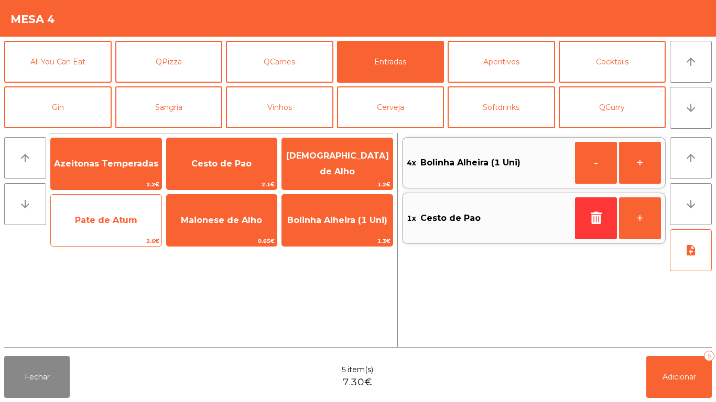
click at [122, 221] on span "Pate de Atum" at bounding box center [106, 220] width 62 height 10
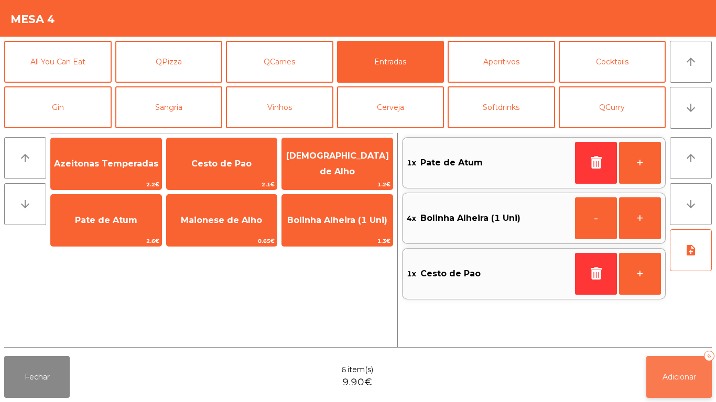
click at [672, 369] on button "Adicionar 6" at bounding box center [678, 377] width 65 height 42
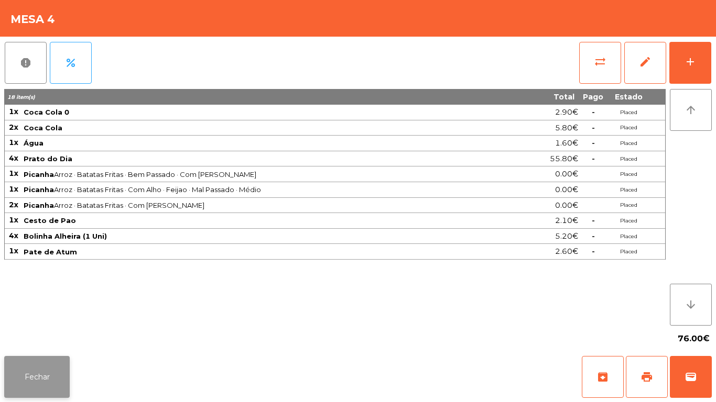
click at [48, 365] on button "Fechar" at bounding box center [36, 377] width 65 height 42
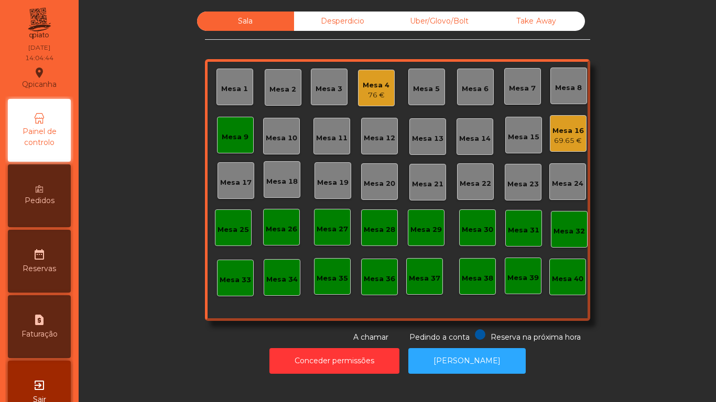
click at [559, 140] on div "69.65 €" at bounding box center [567, 141] width 31 height 10
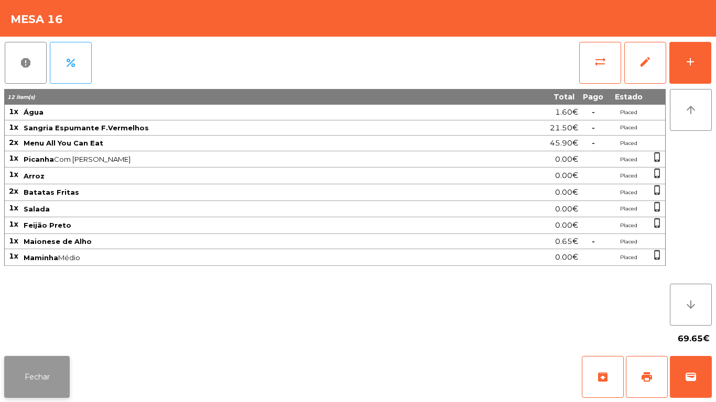
click at [52, 366] on button "Fechar" at bounding box center [36, 377] width 65 height 42
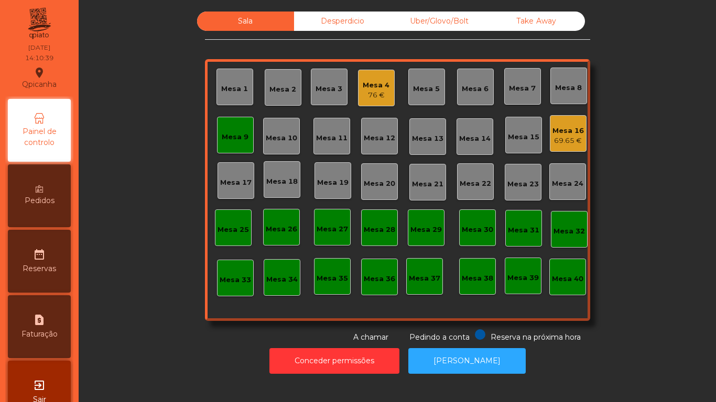
click at [238, 143] on div "Mesa 9" at bounding box center [235, 135] width 37 height 37
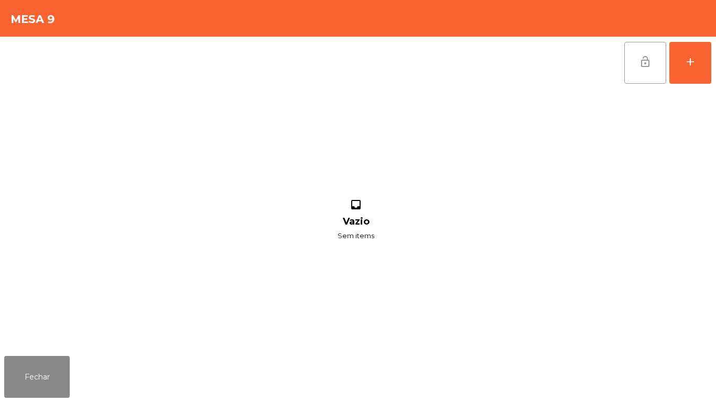
click at [647, 67] on span "lock_open" at bounding box center [645, 62] width 13 height 13
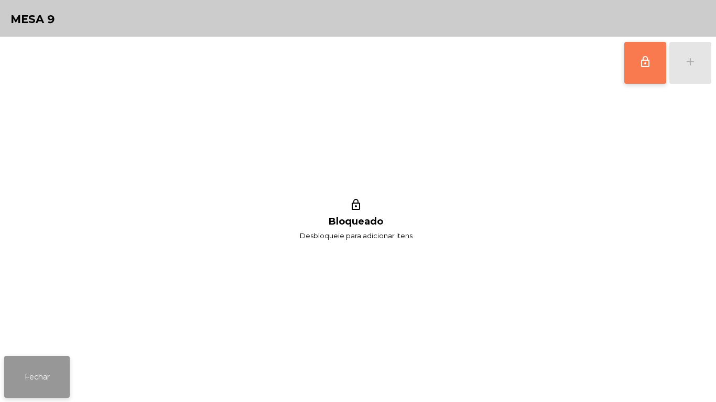
click at [63, 370] on button "Fechar" at bounding box center [36, 377] width 65 height 42
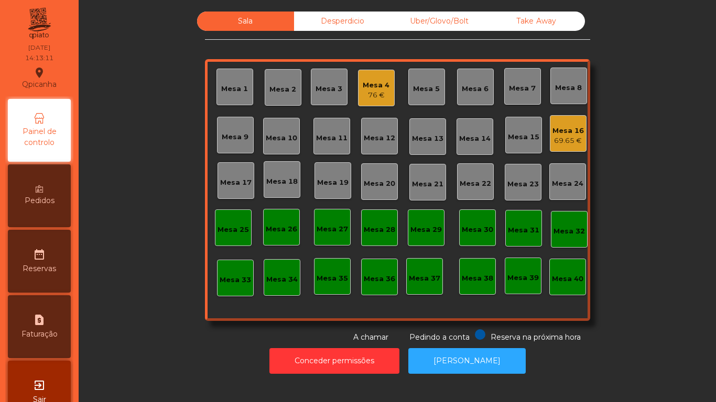
click at [375, 82] on div "Mesa 4" at bounding box center [376, 85] width 27 height 10
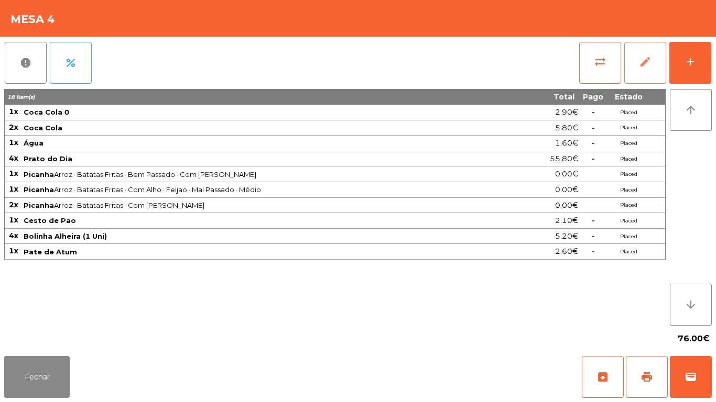
click at [660, 79] on button "edit" at bounding box center [645, 63] width 42 height 42
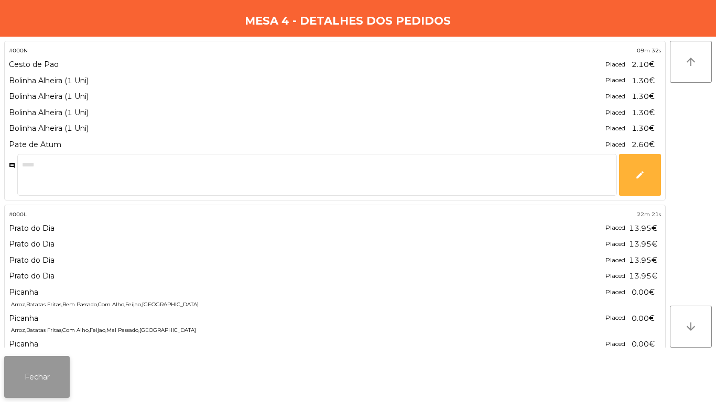
click at [52, 360] on button "Fechar" at bounding box center [36, 377] width 65 height 42
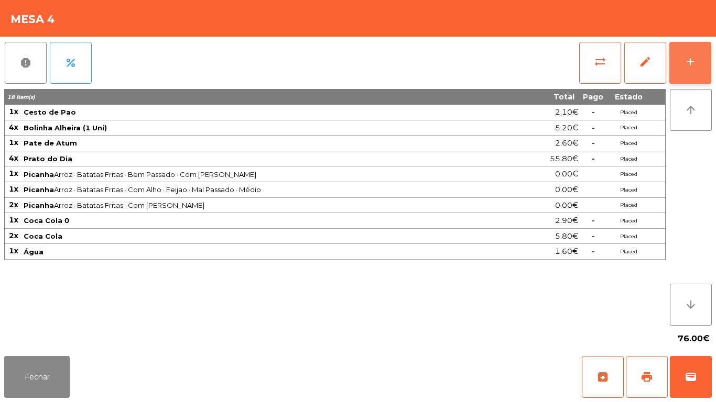
click at [678, 68] on button "add" at bounding box center [690, 63] width 42 height 42
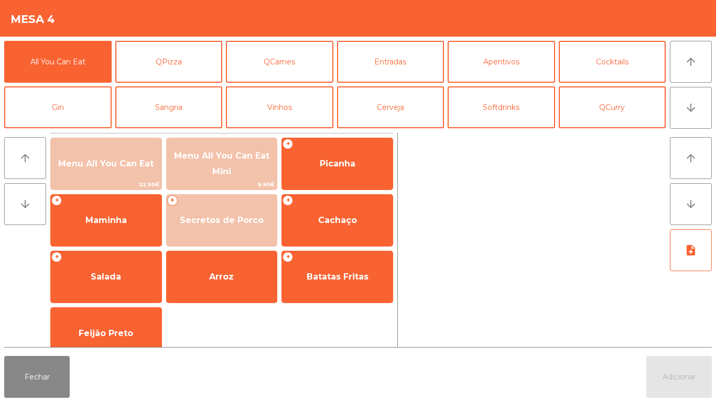
scroll to position [18, 0]
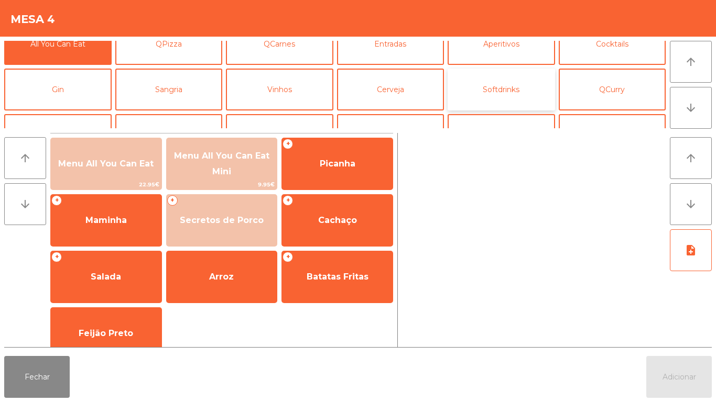
click at [500, 86] on button "Softdrinks" at bounding box center [500, 90] width 107 height 42
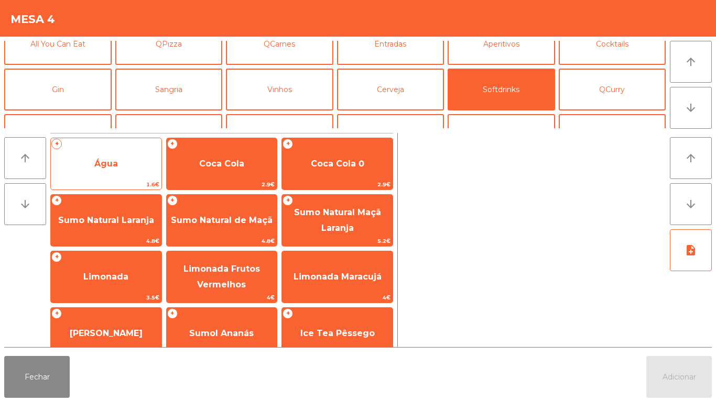
click at [113, 176] on span "Água" at bounding box center [106, 164] width 111 height 28
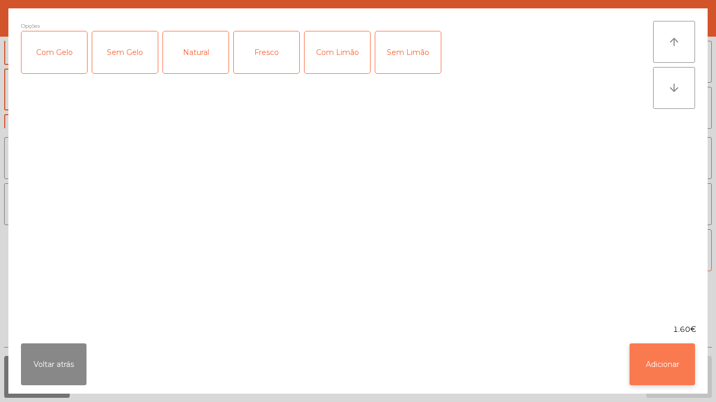
click at [657, 350] on button "Adicionar" at bounding box center [661, 365] width 65 height 42
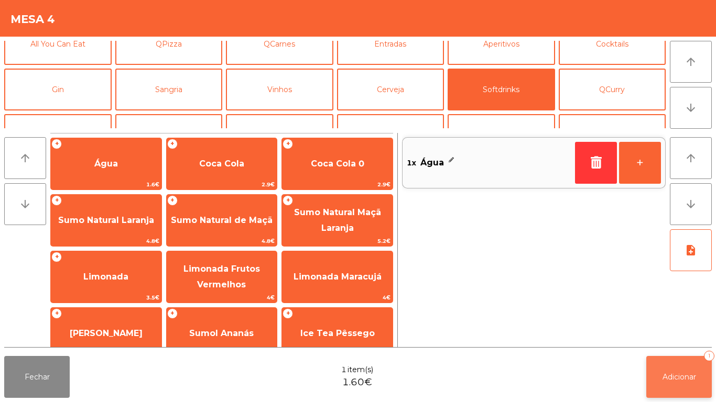
click at [683, 364] on button "Adicionar 1" at bounding box center [678, 377] width 65 height 42
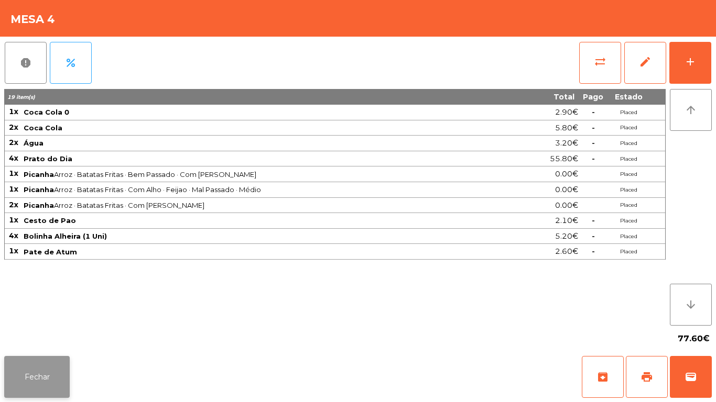
click at [34, 372] on button "Fechar" at bounding box center [36, 377] width 65 height 42
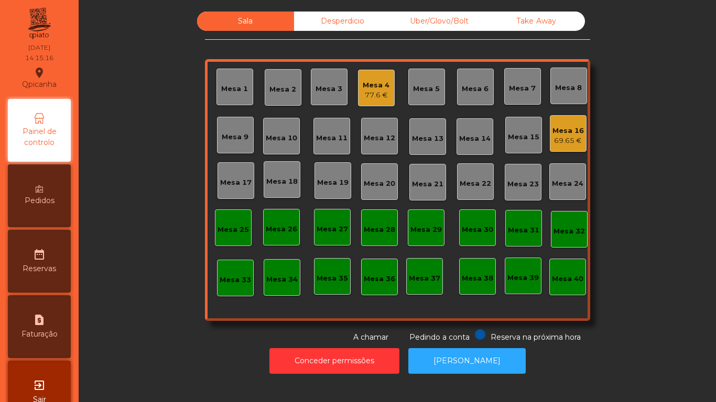
click at [329, 189] on div "Mesa 19" at bounding box center [332, 180] width 37 height 37
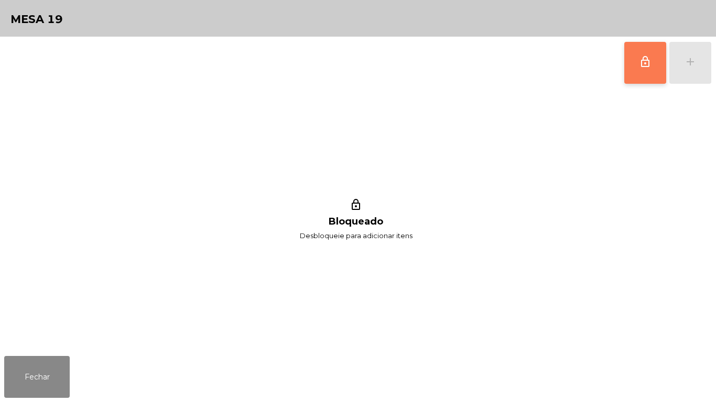
click at [638, 62] on button "lock_outline" at bounding box center [645, 63] width 42 height 42
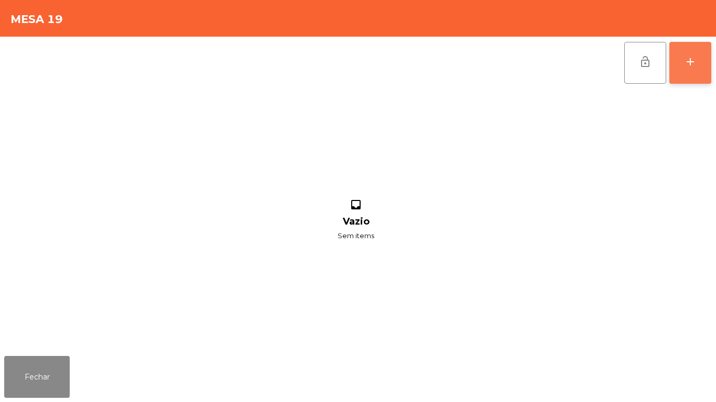
click at [685, 80] on button "add" at bounding box center [690, 63] width 42 height 42
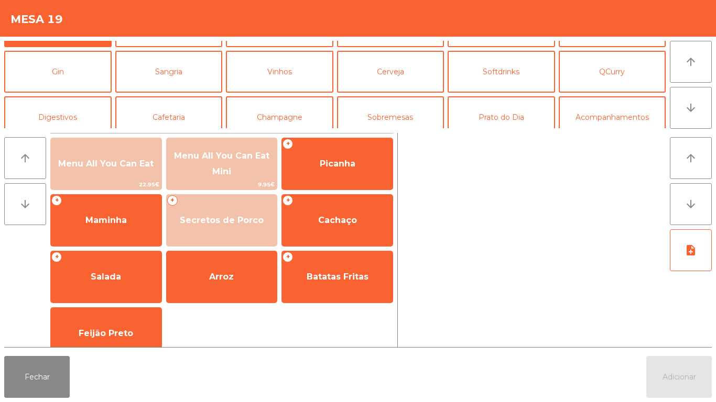
scroll to position [0, 0]
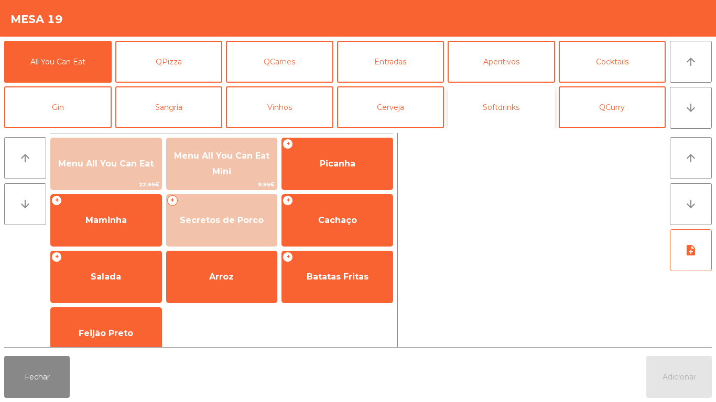
click at [503, 104] on button "Softdrinks" at bounding box center [500, 107] width 107 height 42
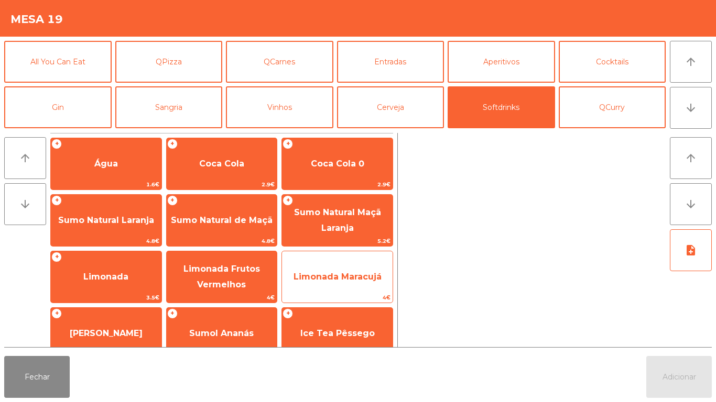
click at [356, 272] on span "Limonada Maracujá" at bounding box center [337, 277] width 88 height 10
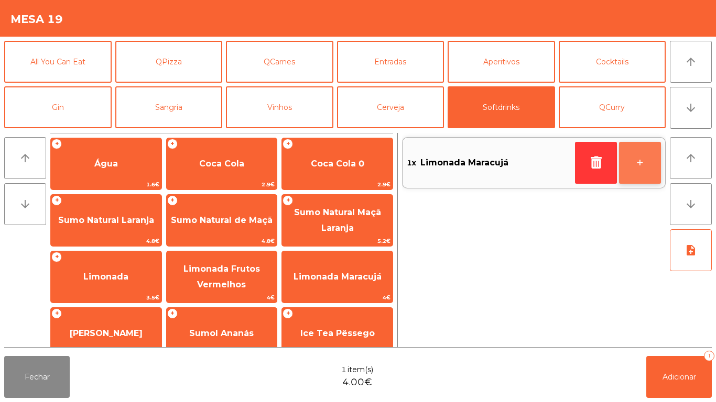
click at [646, 168] on button "+" at bounding box center [640, 163] width 42 height 42
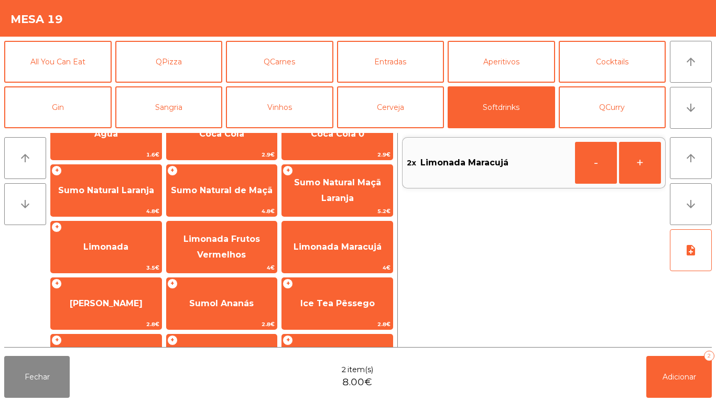
scroll to position [40, 0]
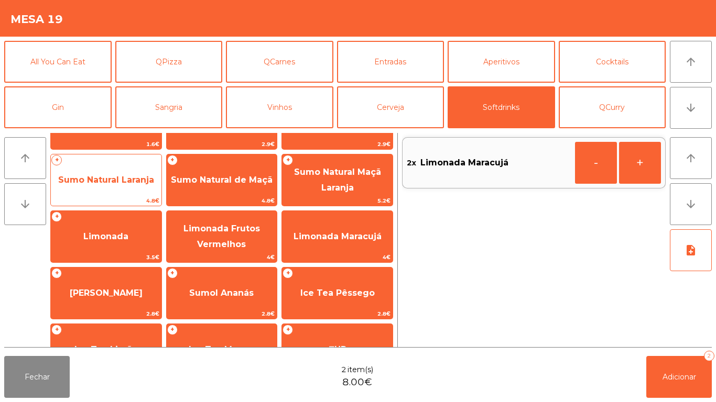
click at [139, 179] on span "Sumo Natural Laranja" at bounding box center [106, 180] width 96 height 10
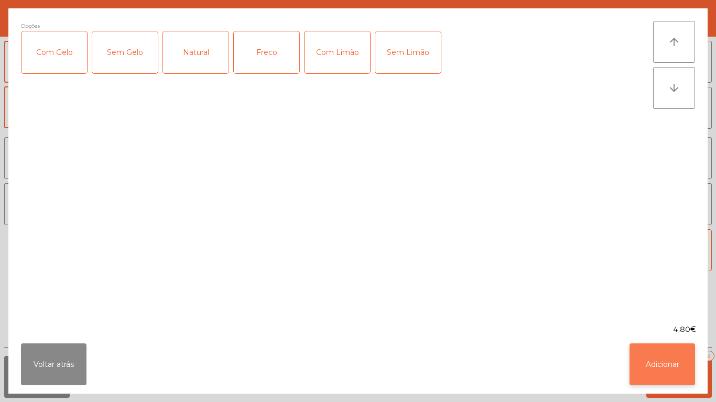
click at [684, 352] on button "Adicionar" at bounding box center [661, 365] width 65 height 42
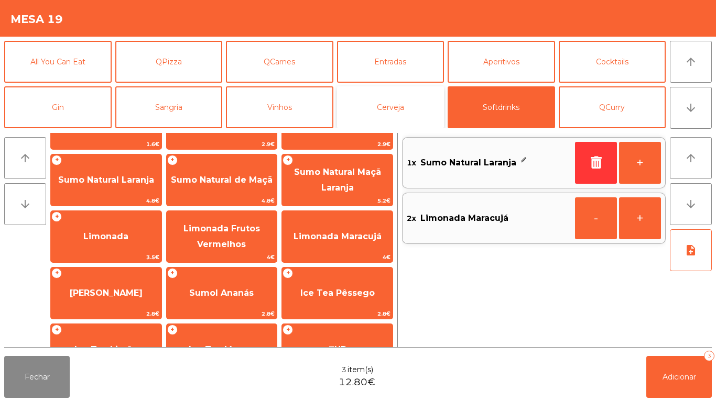
click at [397, 107] on button "Cerveja" at bounding box center [390, 107] width 107 height 42
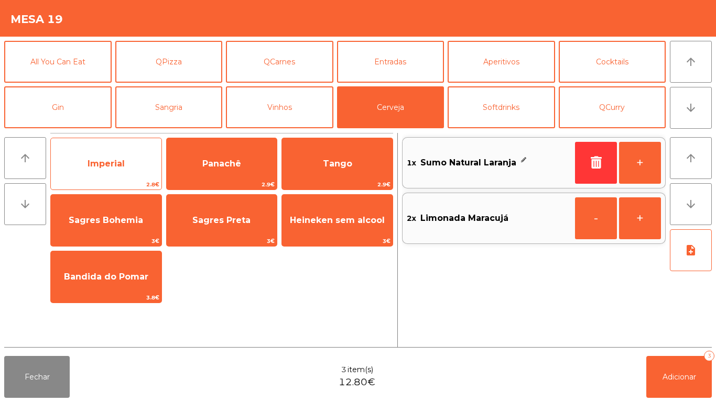
click at [142, 159] on span "Imperial" at bounding box center [106, 164] width 111 height 28
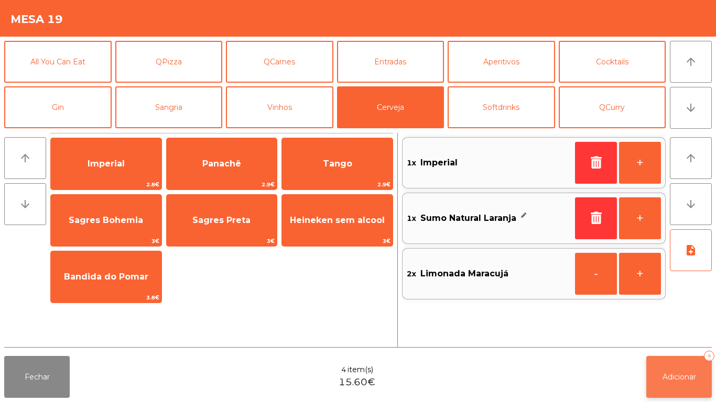
click at [676, 387] on button "Adicionar 4" at bounding box center [678, 377] width 65 height 42
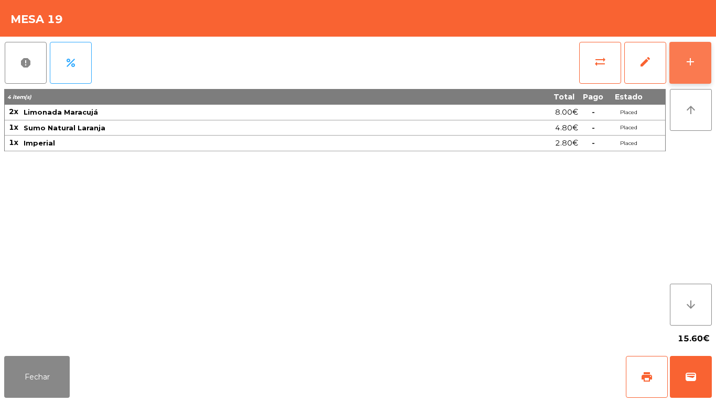
click at [680, 77] on button "add" at bounding box center [690, 63] width 42 height 42
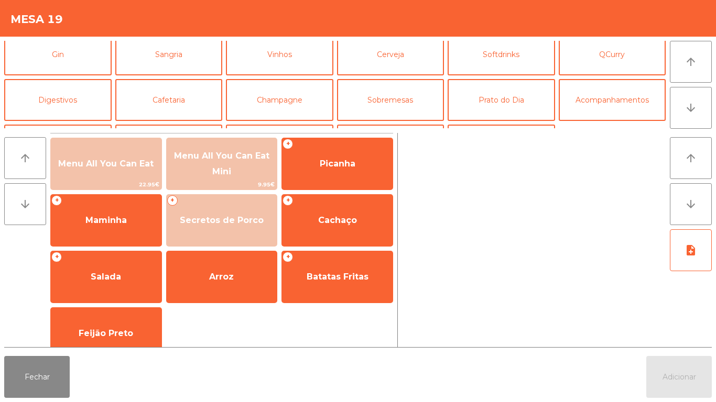
scroll to position [62, 0]
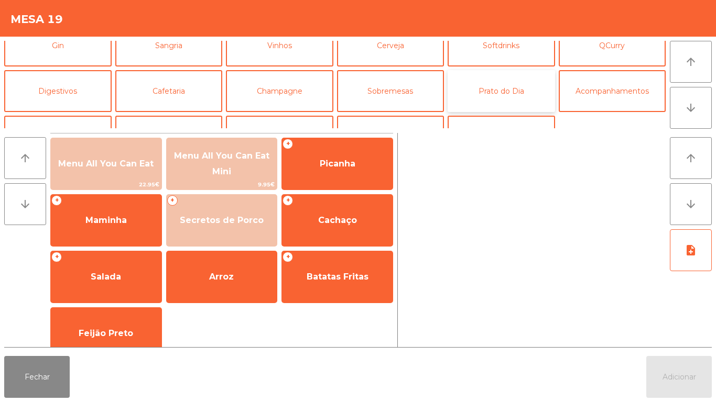
click at [504, 95] on button "Prato do Dia" at bounding box center [500, 91] width 107 height 42
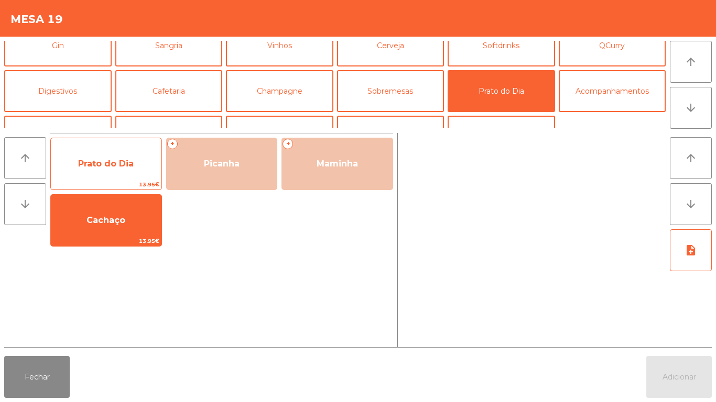
click at [110, 165] on span "Prato do Dia" at bounding box center [106, 164] width 56 height 10
click at [107, 160] on span "Prato do Dia" at bounding box center [106, 164] width 56 height 10
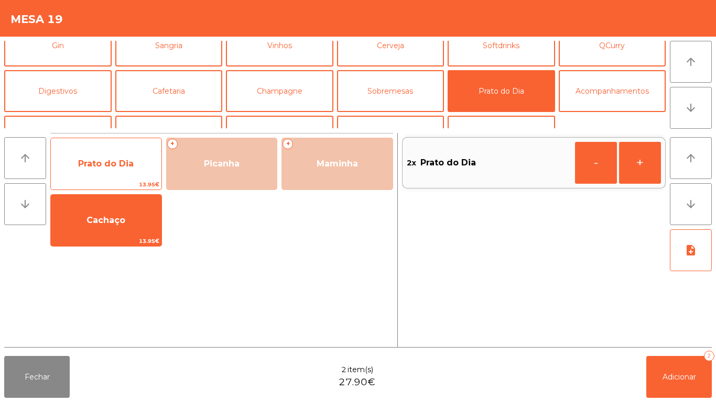
click at [124, 162] on span "Prato do Dia" at bounding box center [106, 164] width 56 height 10
click at [128, 160] on span "Prato do Dia" at bounding box center [106, 164] width 56 height 10
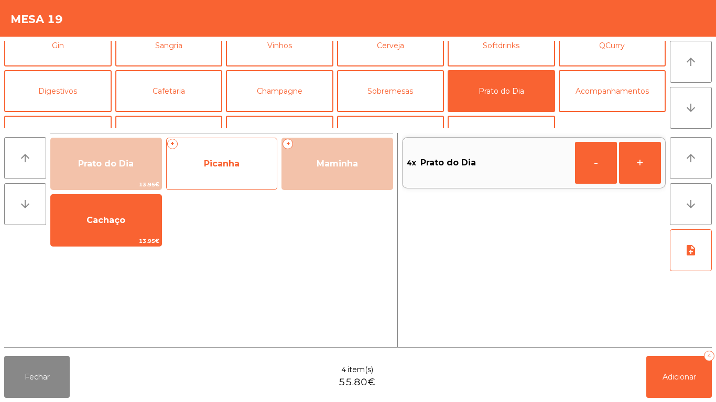
click at [234, 171] on span "Picanha" at bounding box center [222, 164] width 111 height 28
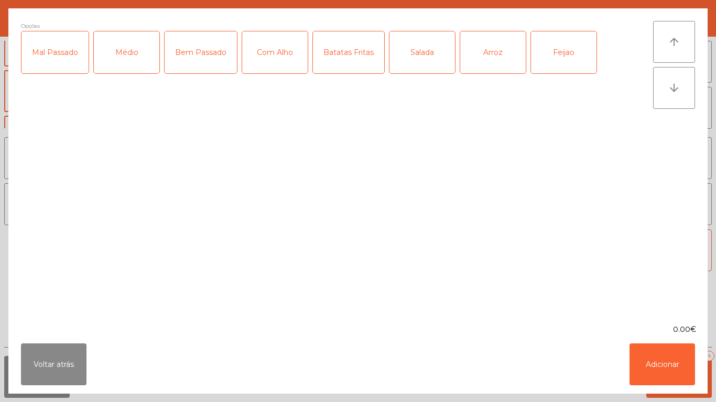
click at [131, 51] on div "Médio" at bounding box center [126, 52] width 65 height 42
click at [272, 60] on div "Com Alho" at bounding box center [274, 52] width 65 height 42
click at [362, 54] on div "Batatas Fritas" at bounding box center [348, 52] width 71 height 42
click at [507, 61] on div "Arroz" at bounding box center [492, 52] width 65 height 42
click at [563, 59] on div "Feijao" at bounding box center [563, 52] width 65 height 42
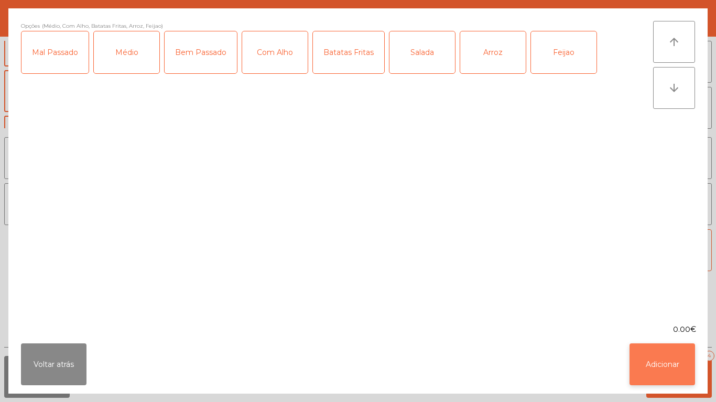
click at [674, 359] on button "Adicionar" at bounding box center [661, 365] width 65 height 42
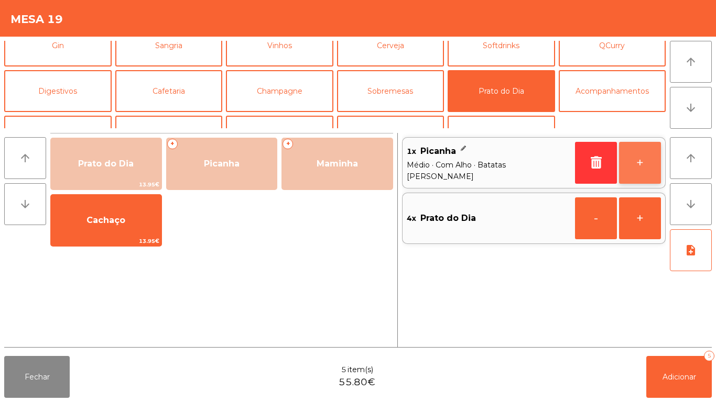
click at [642, 165] on button "+" at bounding box center [640, 163] width 42 height 42
click at [640, 162] on button "+" at bounding box center [640, 163] width 42 height 42
click at [639, 162] on button "+" at bounding box center [640, 163] width 42 height 42
click at [588, 158] on button "-" at bounding box center [596, 163] width 42 height 42
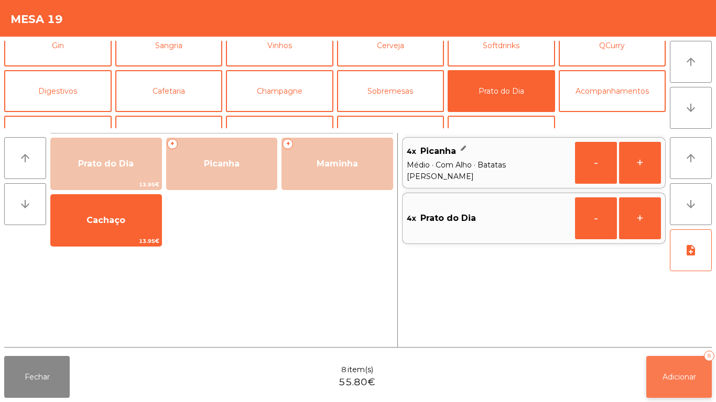
click at [675, 377] on span "Adicionar" at bounding box center [679, 377] width 34 height 9
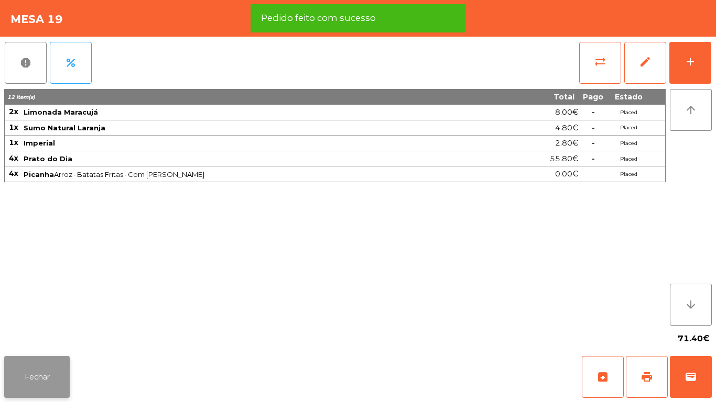
click at [60, 397] on button "Fechar" at bounding box center [36, 377] width 65 height 42
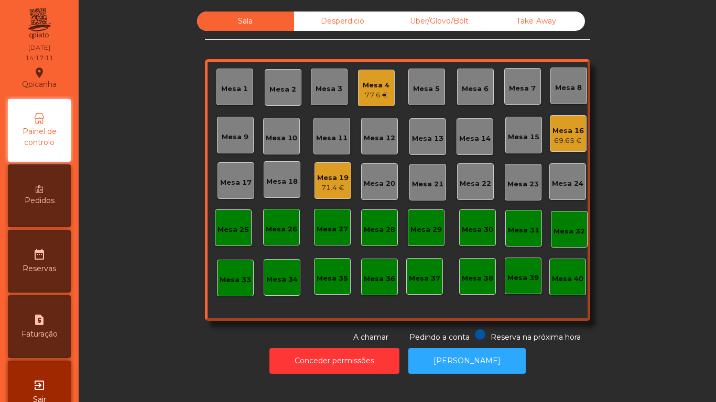
click at [563, 137] on div "69.65 €" at bounding box center [567, 141] width 31 height 10
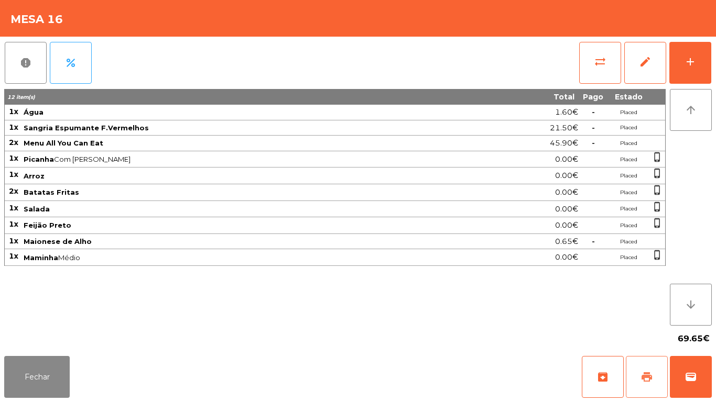
click at [645, 381] on span "print" at bounding box center [646, 377] width 13 height 13
click at [32, 378] on button "Fechar" at bounding box center [36, 377] width 65 height 42
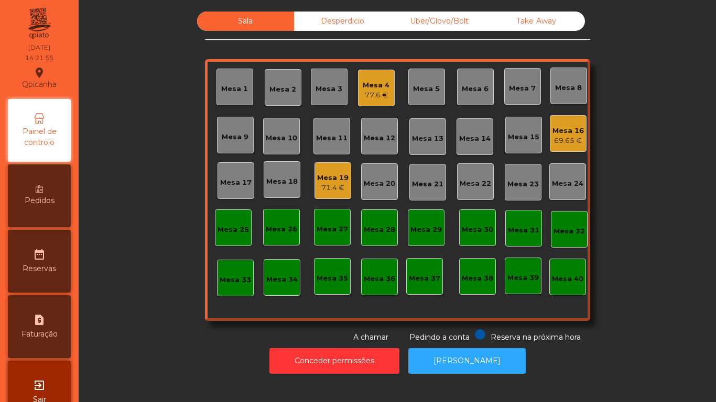
click at [340, 191] on div "71.4 €" at bounding box center [332, 188] width 31 height 10
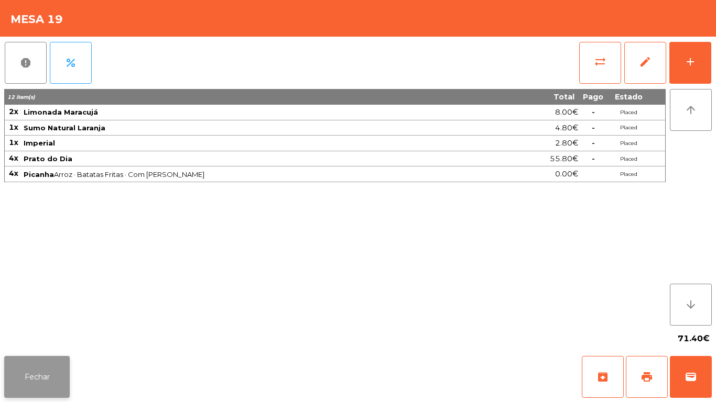
click at [49, 377] on button "Fechar" at bounding box center [36, 377] width 65 height 42
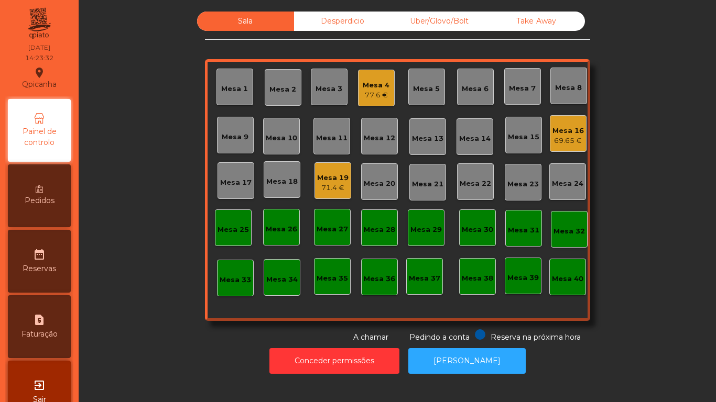
click at [359, 105] on div "Mesa 4 77.6 €" at bounding box center [376, 88] width 37 height 37
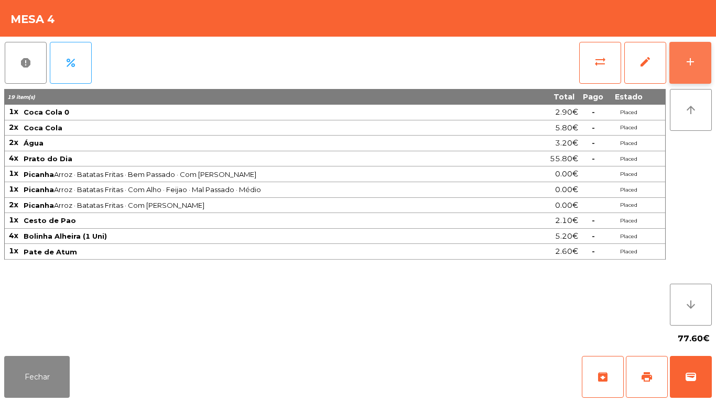
click at [689, 67] on div "add" at bounding box center [690, 62] width 13 height 13
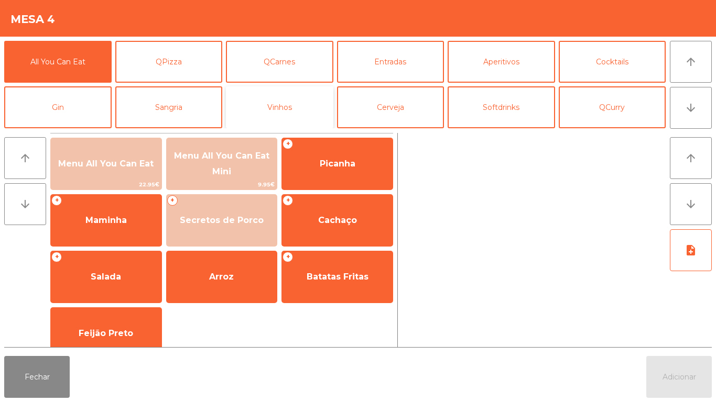
click at [278, 118] on button "Vinhos" at bounding box center [279, 107] width 107 height 42
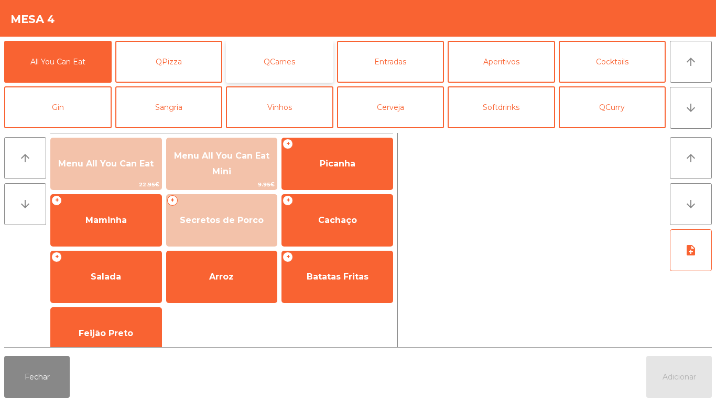
click at [298, 53] on button "QCarnes" at bounding box center [279, 62] width 107 height 42
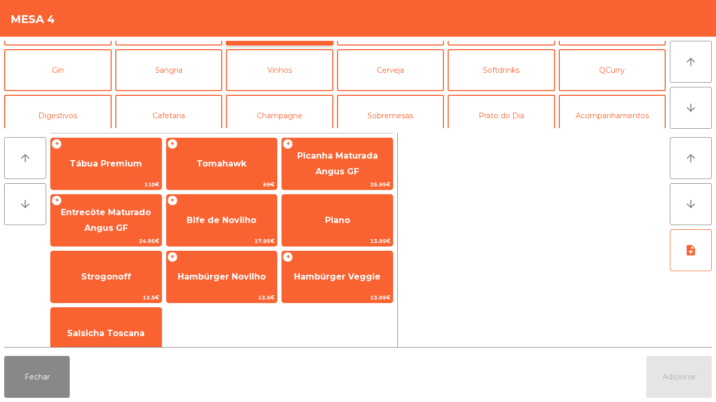
scroll to position [61, 0]
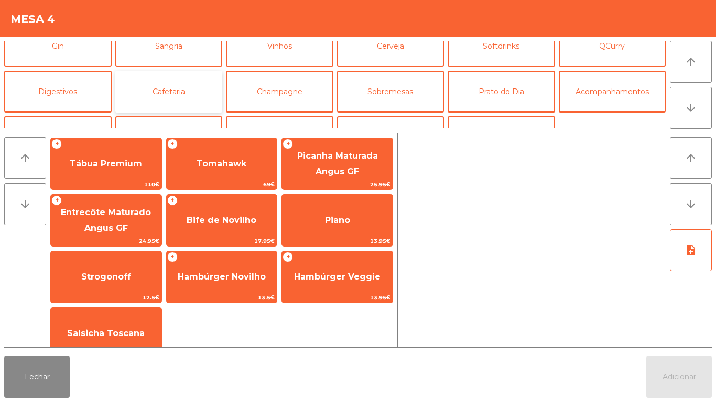
click at [169, 95] on button "Cafetaria" at bounding box center [168, 92] width 107 height 42
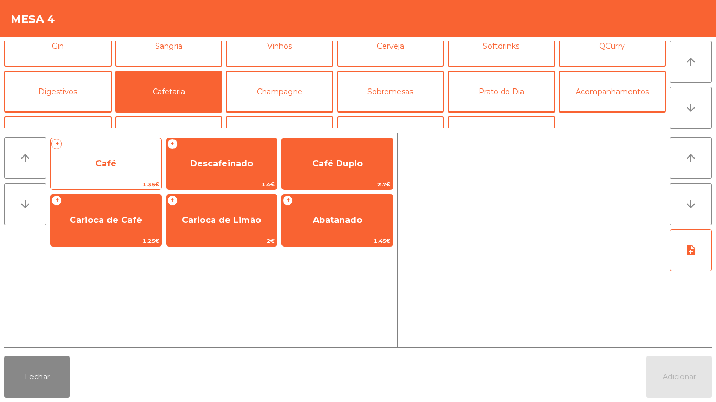
click at [108, 169] on span "Café" at bounding box center [106, 164] width 111 height 28
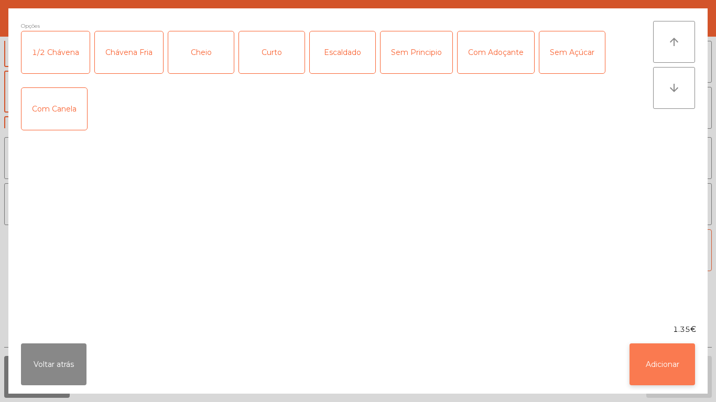
click at [665, 368] on button "Adicionar" at bounding box center [661, 365] width 65 height 42
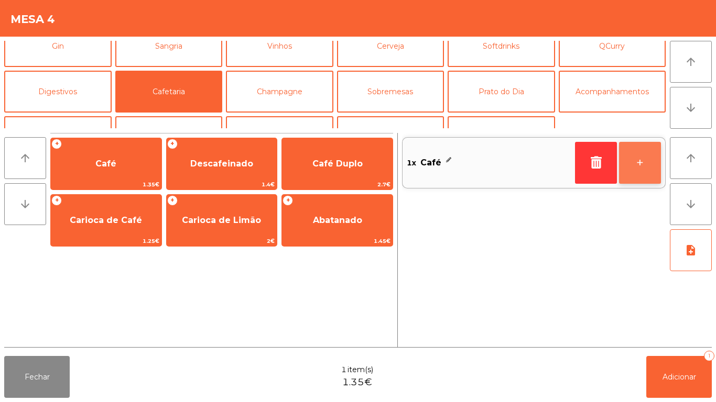
click at [628, 159] on button "+" at bounding box center [640, 163] width 42 height 42
click at [639, 169] on button "+" at bounding box center [640, 163] width 42 height 42
click at [634, 167] on button "+" at bounding box center [640, 163] width 42 height 42
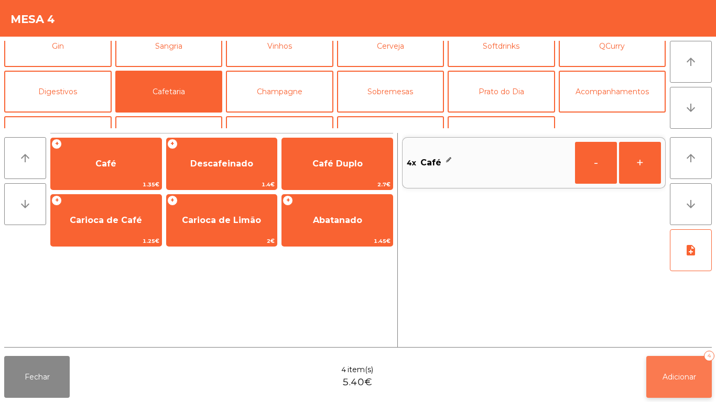
click at [662, 359] on button "Adicionar 4" at bounding box center [678, 377] width 65 height 42
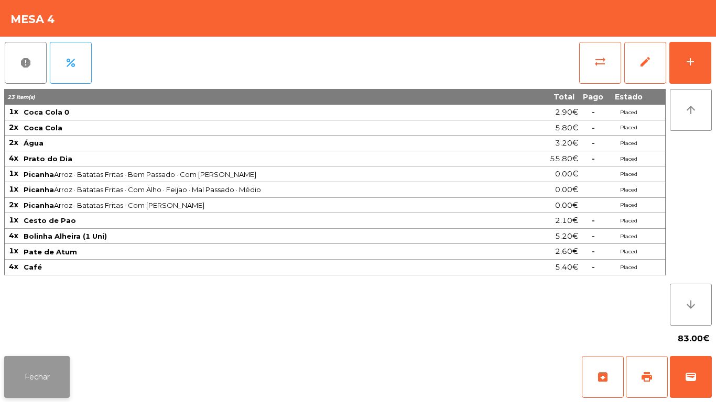
click at [52, 359] on button "Fechar" at bounding box center [36, 377] width 65 height 42
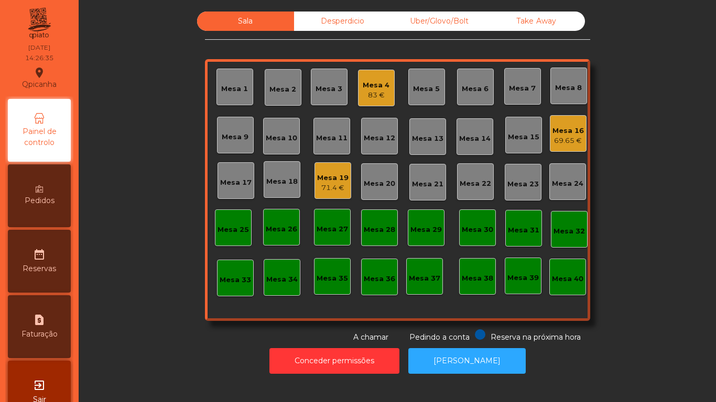
click at [563, 130] on div "Mesa 16" at bounding box center [567, 131] width 31 height 10
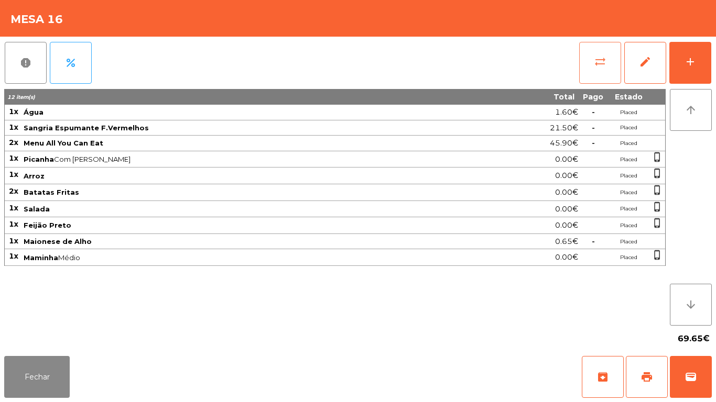
click at [599, 62] on span "sync_alt" at bounding box center [600, 62] width 13 height 13
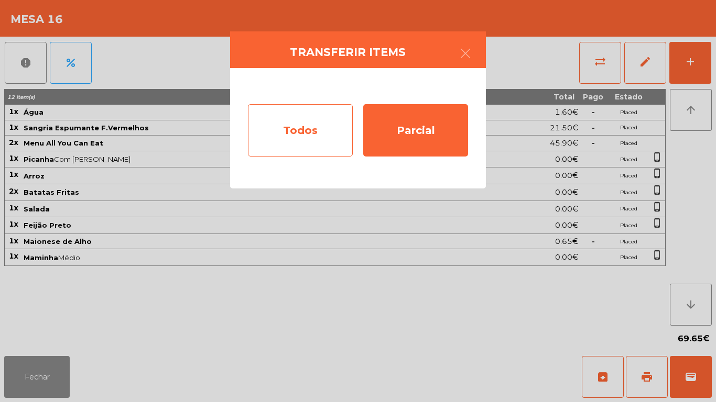
click at [268, 129] on div "Todos" at bounding box center [300, 130] width 105 height 52
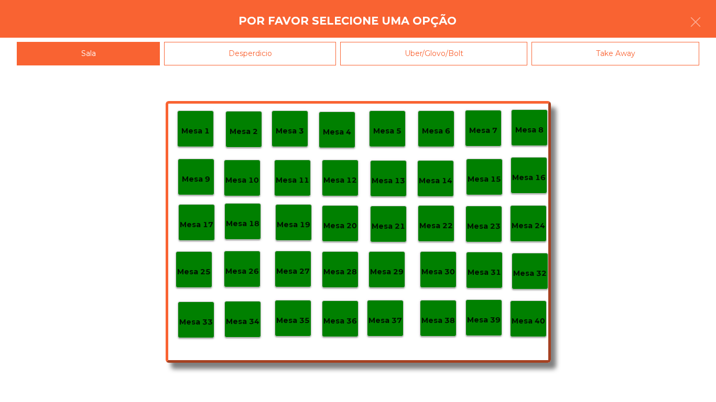
click at [533, 308] on div "Mesa 40" at bounding box center [528, 319] width 37 height 37
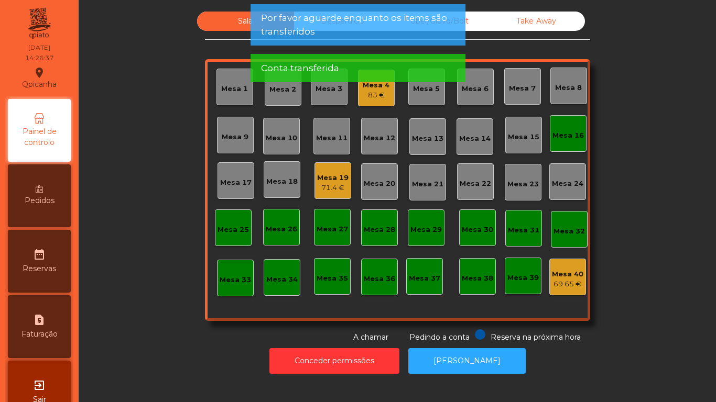
click at [564, 145] on div "Mesa 16" at bounding box center [568, 133] width 37 height 37
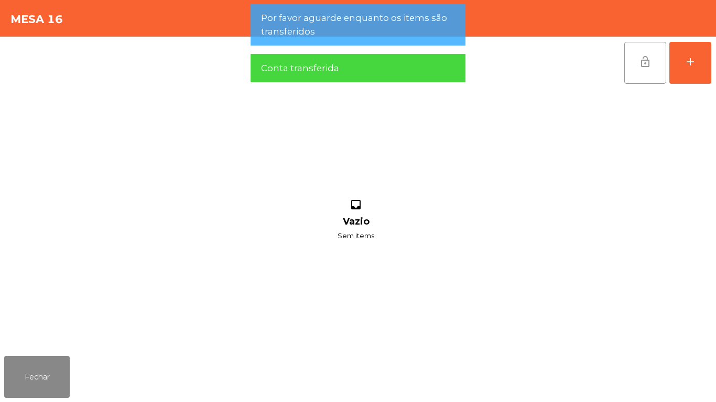
click at [647, 65] on span "lock_open" at bounding box center [645, 62] width 13 height 13
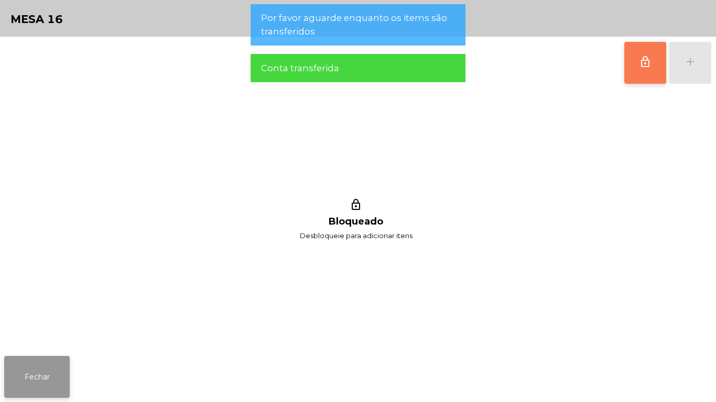
click at [68, 386] on button "Fechar" at bounding box center [36, 377] width 65 height 42
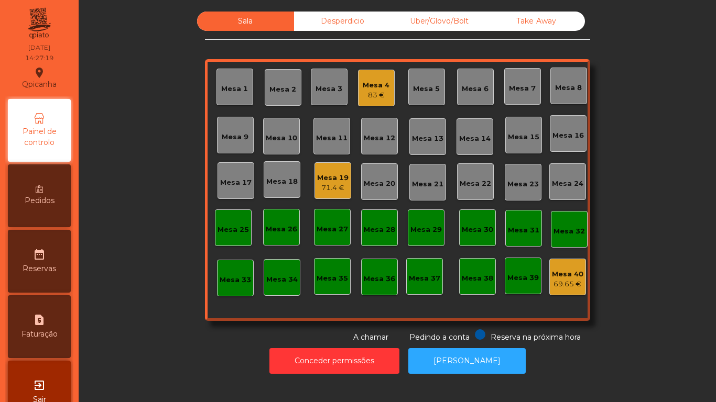
click at [341, 183] on div "71.4 €" at bounding box center [332, 188] width 31 height 10
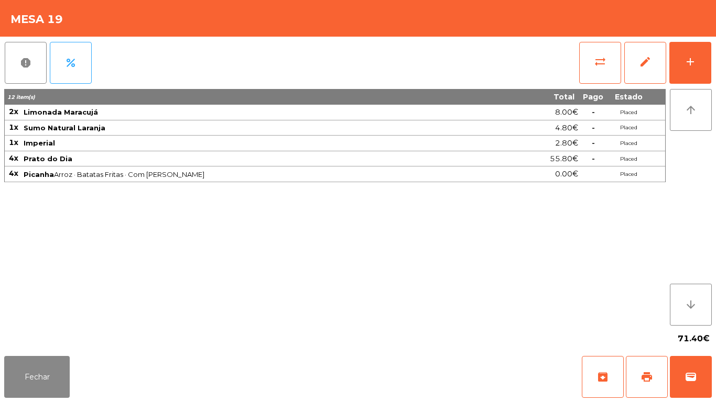
click at [715, 79] on div "report percent sync_alt edit add 12 item(s) Total Pago Estado 2x Limonada Marac…" at bounding box center [358, 194] width 716 height 315
click at [687, 77] on button "add" at bounding box center [690, 63] width 42 height 42
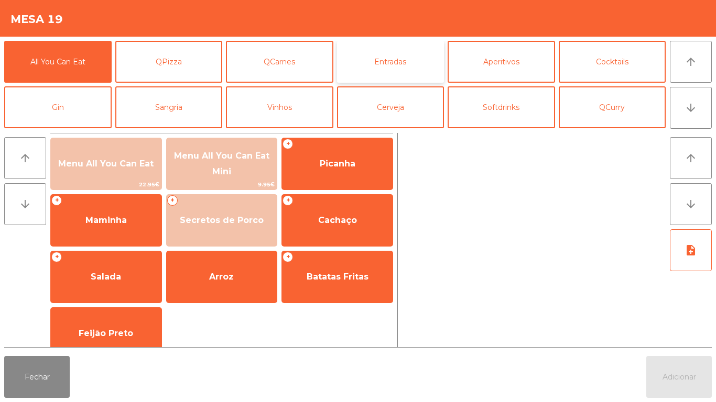
click at [398, 64] on button "Entradas" at bounding box center [390, 62] width 107 height 42
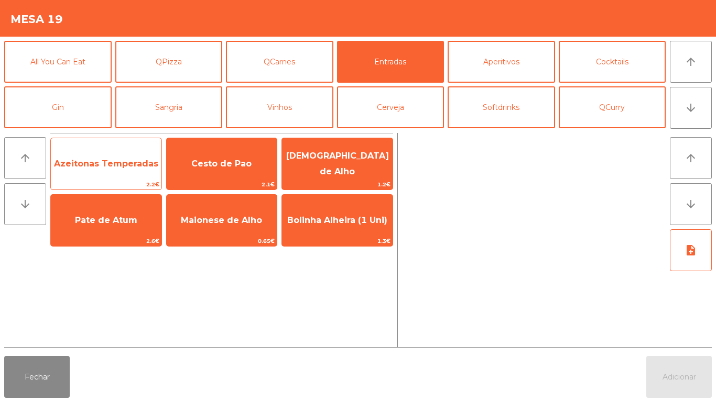
click at [131, 169] on span "Azeitonas Temperadas" at bounding box center [106, 164] width 111 height 28
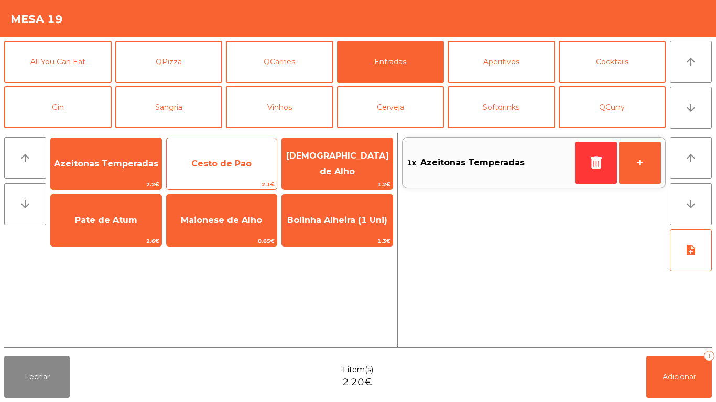
click at [227, 173] on span "Cesto de Pao" at bounding box center [222, 164] width 111 height 28
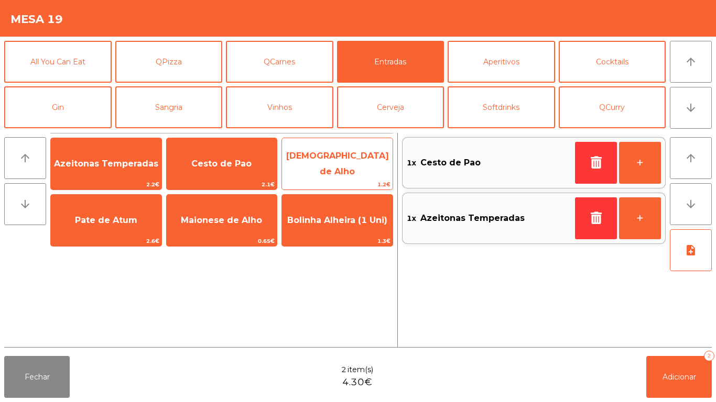
click at [337, 157] on span "[DEMOGRAPHIC_DATA] de Alho" at bounding box center [337, 164] width 111 height 45
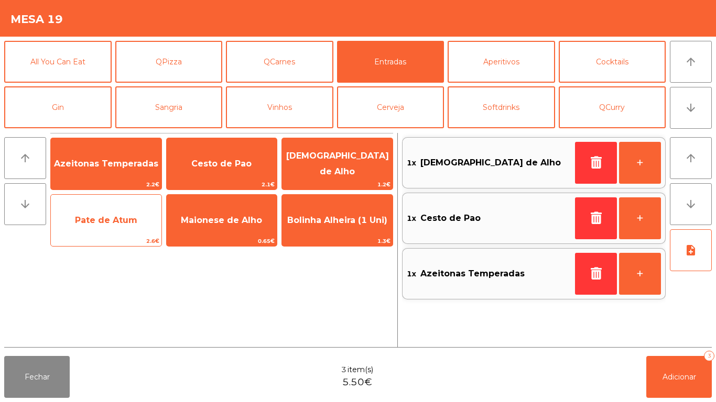
click at [110, 199] on div "Pate de Atum 2.6€" at bounding box center [106, 220] width 112 height 52
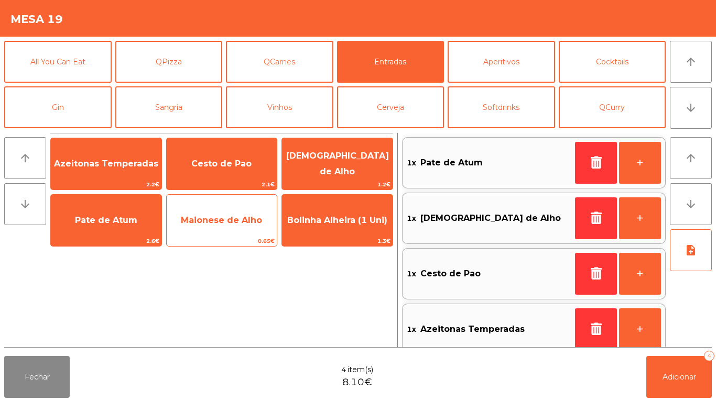
click at [233, 242] on span "0.65€" at bounding box center [222, 241] width 111 height 10
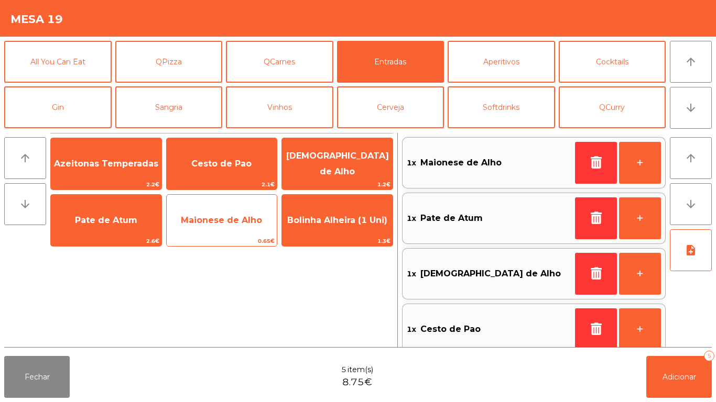
scroll to position [4, 0]
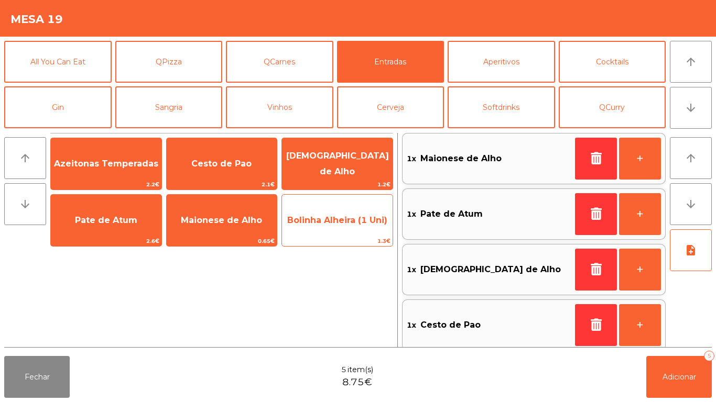
click at [354, 220] on span "Bolinha Alheira (1 Uni)" at bounding box center [337, 220] width 100 height 10
click at [358, 225] on span "Bolinha Alheira (1 Uni)" at bounding box center [337, 220] width 100 height 10
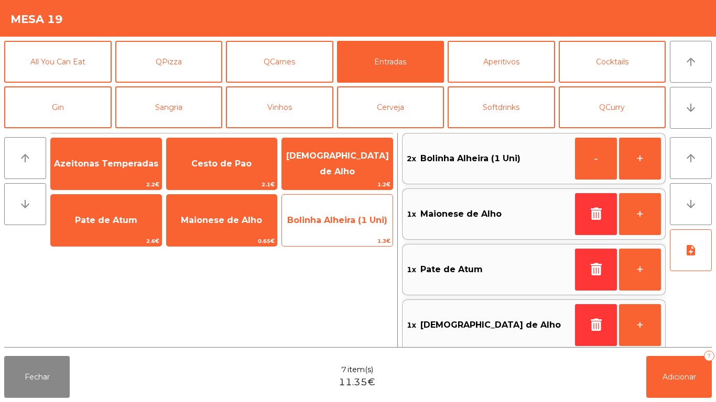
click at [358, 225] on span "Bolinha Alheira (1 Uni)" at bounding box center [337, 220] width 100 height 10
click at [356, 226] on span "Bolinha Alheira (1 Uni)" at bounding box center [337, 220] width 111 height 28
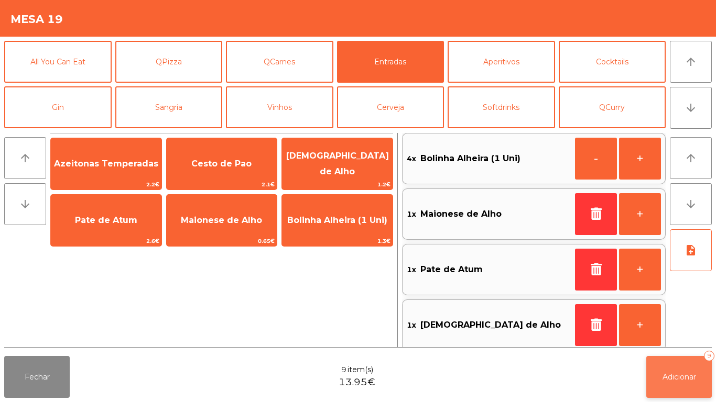
click at [671, 375] on span "Adicionar" at bounding box center [679, 377] width 34 height 9
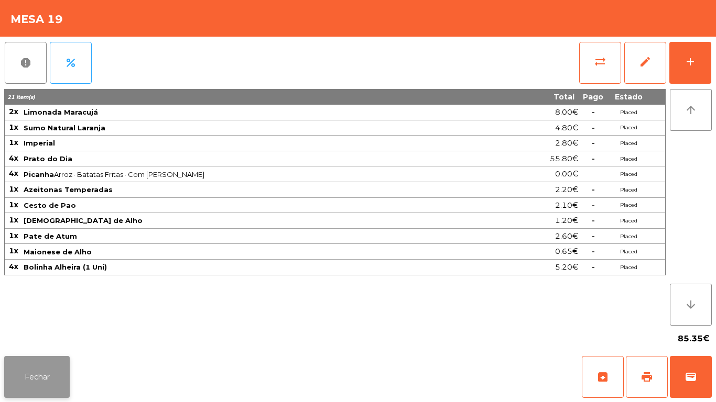
click at [41, 358] on button "Fechar" at bounding box center [36, 377] width 65 height 42
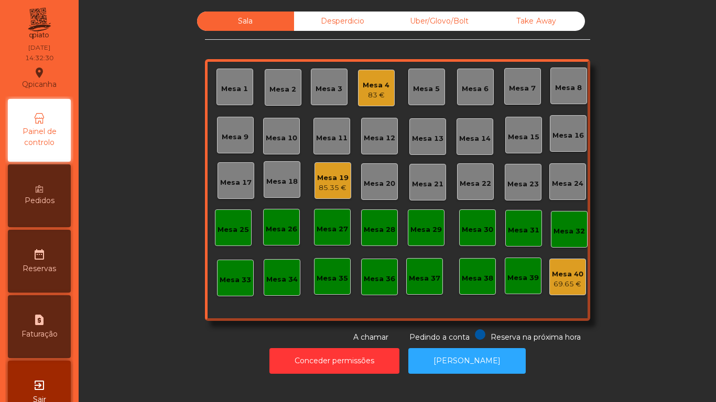
click at [388, 87] on div "Mesa 4 83 €" at bounding box center [376, 88] width 37 height 37
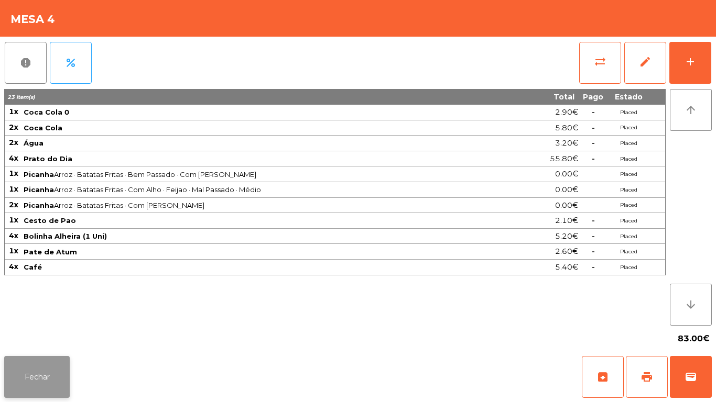
click at [52, 367] on button "Fechar" at bounding box center [36, 377] width 65 height 42
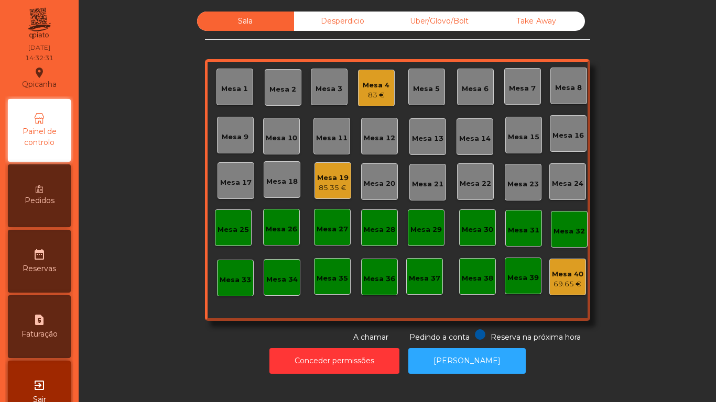
click at [375, 96] on div "83 €" at bounding box center [376, 95] width 27 height 10
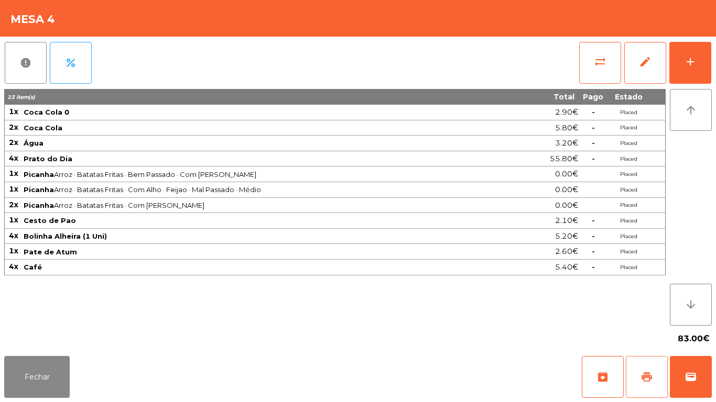
click at [646, 375] on span "print" at bounding box center [646, 377] width 13 height 13
click at [63, 366] on button "Fechar" at bounding box center [36, 377] width 65 height 42
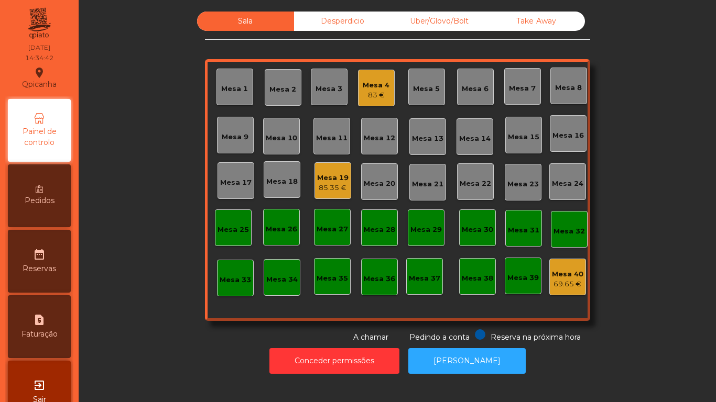
click at [375, 88] on div "Mesa 4" at bounding box center [376, 85] width 27 height 10
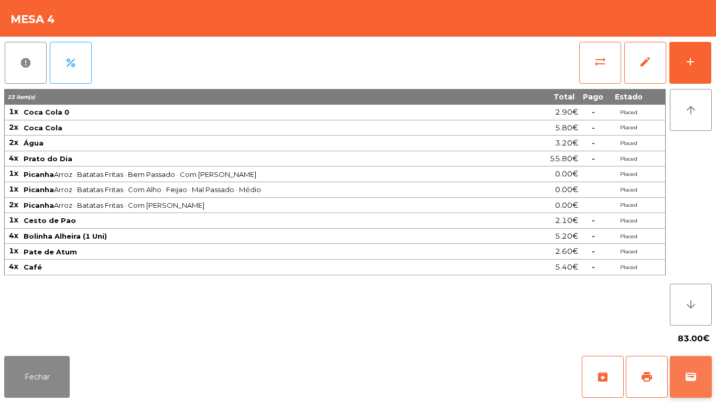
click at [689, 360] on button "wallet" at bounding box center [691, 377] width 42 height 42
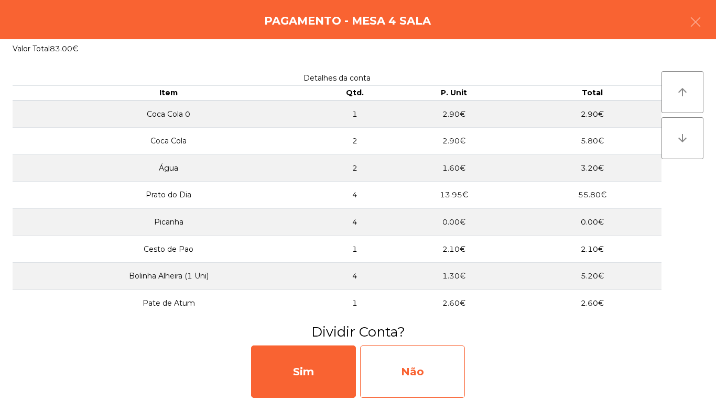
click at [415, 359] on div "Não" at bounding box center [412, 372] width 105 height 52
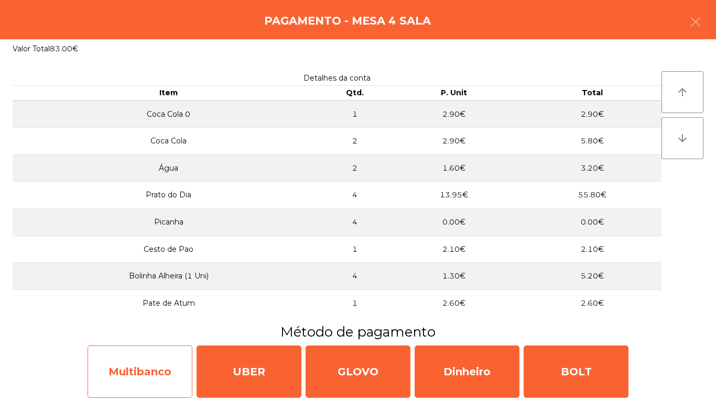
click at [151, 368] on div "Multibanco" at bounding box center [140, 372] width 105 height 52
select select "**"
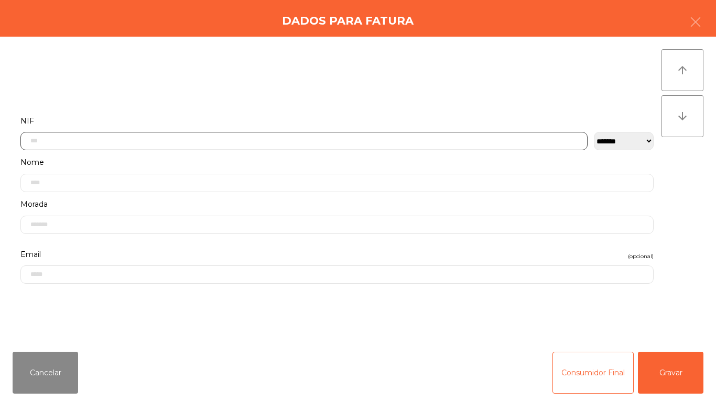
click at [275, 141] on input "text" at bounding box center [303, 141] width 567 height 18
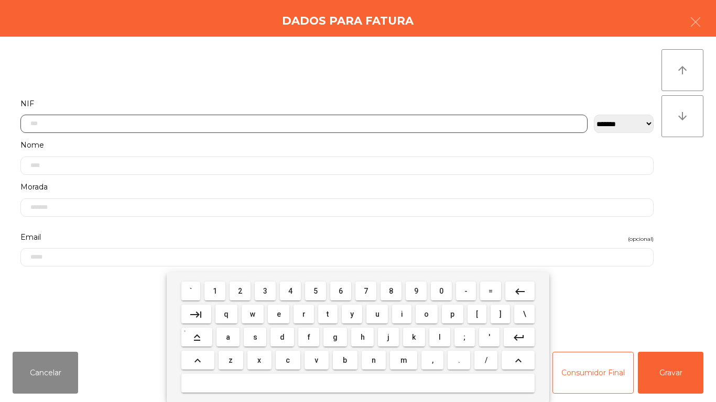
scroll to position [64, 0]
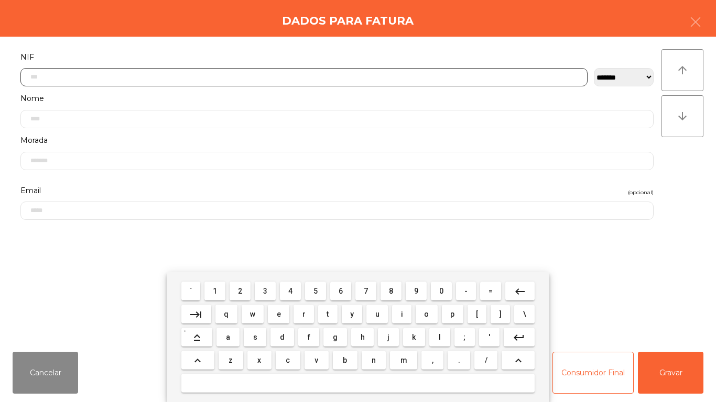
click at [315, 290] on span "5" at bounding box center [315, 291] width 4 height 8
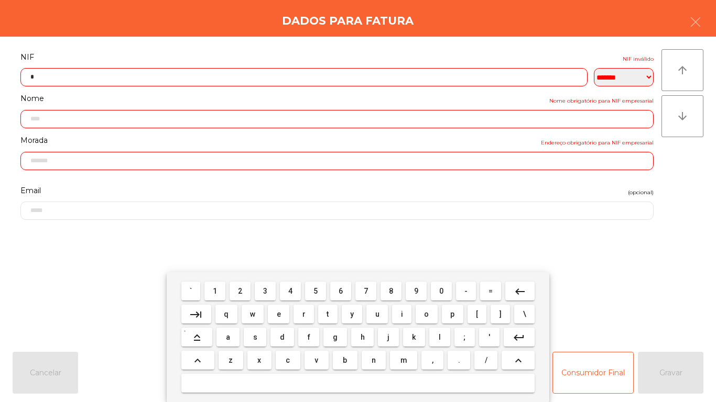
click at [215, 291] on span "1" at bounding box center [215, 291] width 4 height 8
click at [316, 292] on span "5" at bounding box center [315, 291] width 4 height 8
click at [315, 291] on span "5" at bounding box center [315, 291] width 4 height 8
click at [399, 291] on button "8" at bounding box center [390, 291] width 21 height 19
click at [516, 289] on mat-icon "keyboard_backspace" at bounding box center [520, 292] width 13 height 13
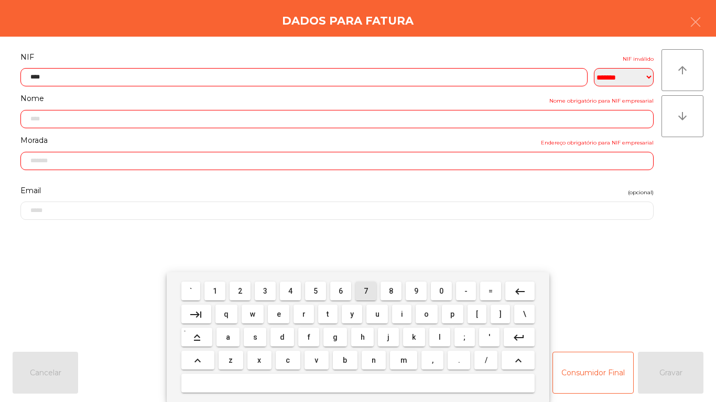
click at [365, 288] on span "7" at bounding box center [366, 291] width 4 height 8
click at [441, 291] on span "0" at bounding box center [441, 291] width 4 height 8
click at [248, 294] on button "2" at bounding box center [240, 291] width 21 height 19
click at [248, 298] on button "2" at bounding box center [240, 291] width 21 height 19
click at [241, 290] on span "2" at bounding box center [240, 291] width 4 height 8
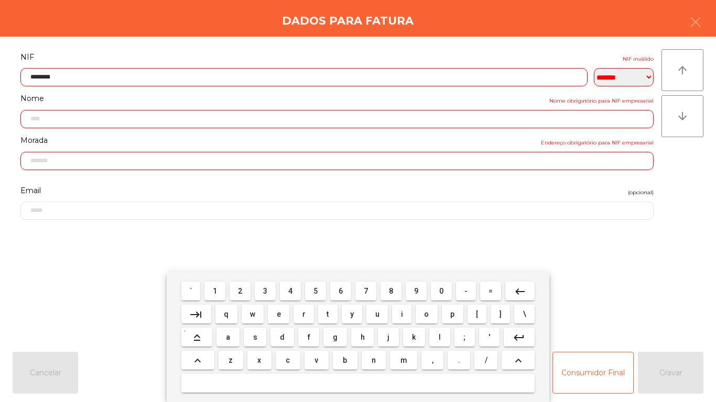
type input "*********"
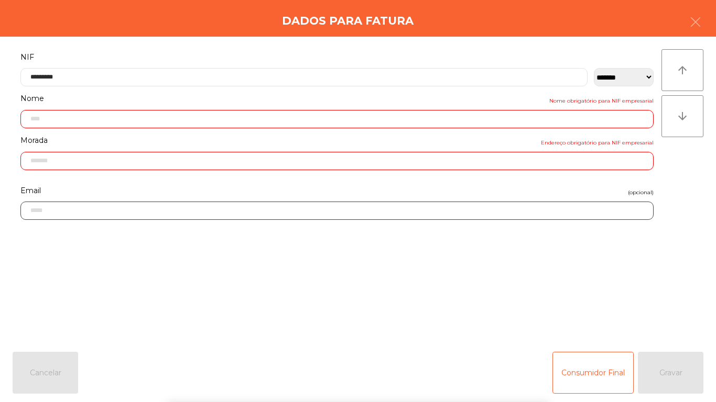
click at [354, 217] on input "email" at bounding box center [336, 211] width 633 height 18
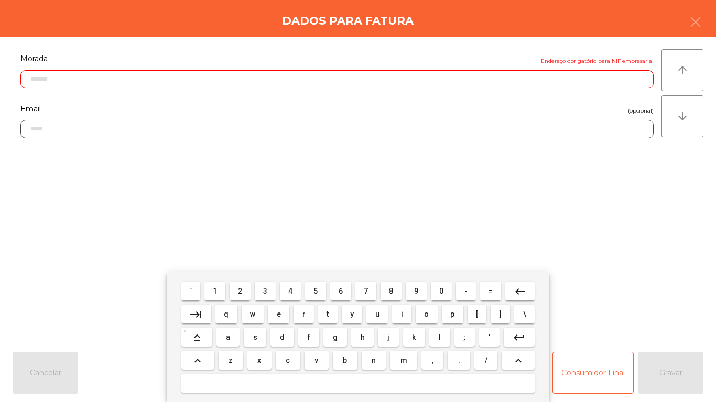
scroll to position [201, 0]
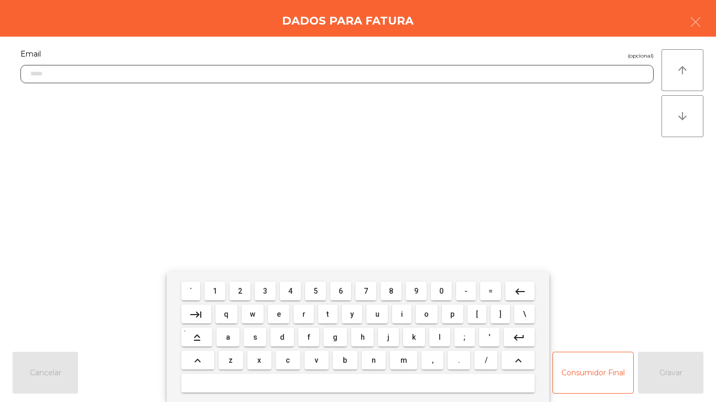
type input "**********"
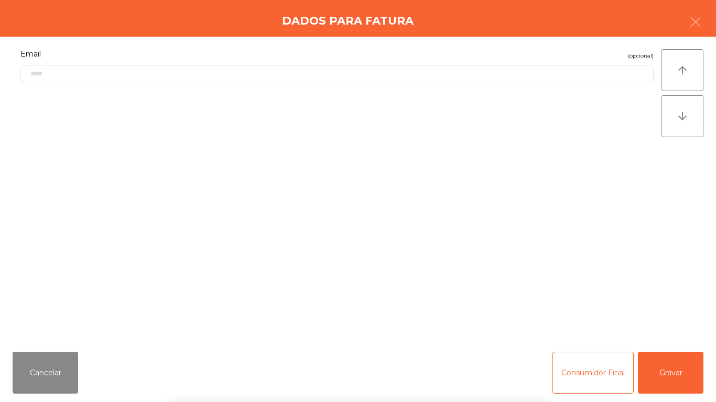
click at [120, 272] on div "**********" at bounding box center [337, 190] width 649 height 282
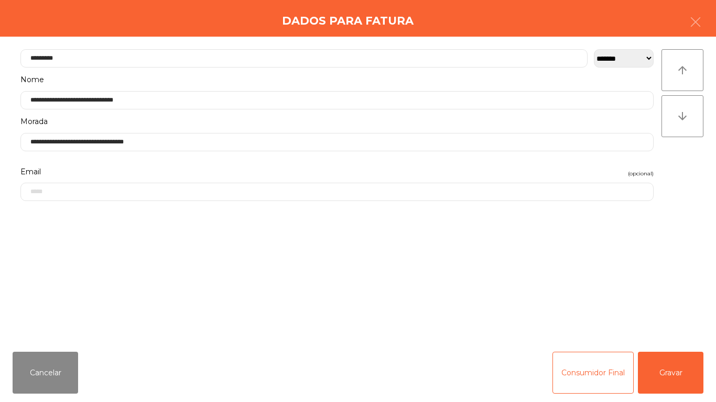
scroll to position [83, 0]
click at [665, 401] on div "Cancelar Consumidor Final Gravar" at bounding box center [358, 373] width 716 height 59
click at [662, 372] on button "Gravar" at bounding box center [670, 373] width 65 height 42
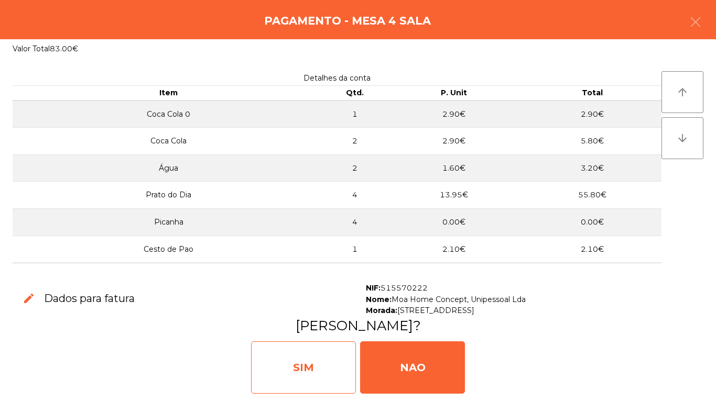
click at [304, 368] on div "SIM" at bounding box center [303, 368] width 105 height 52
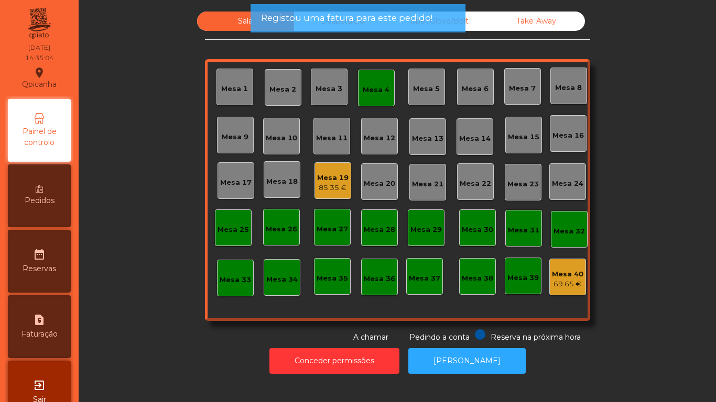
click at [380, 93] on div "Mesa 4" at bounding box center [376, 90] width 27 height 10
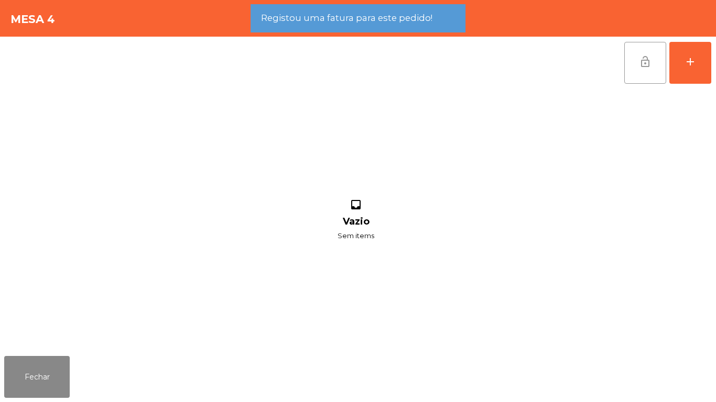
click at [636, 72] on button "lock_open" at bounding box center [645, 63] width 42 height 42
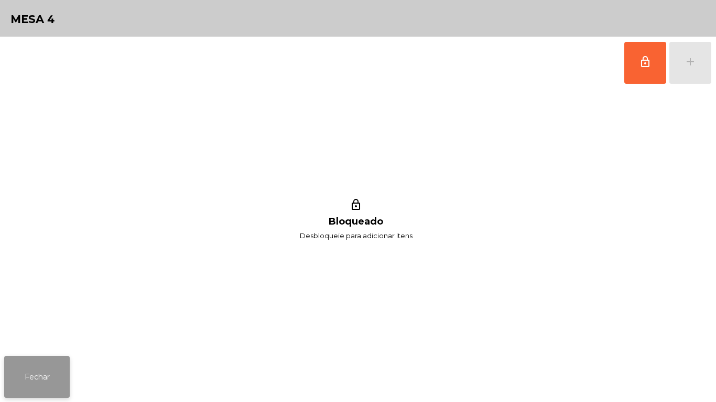
click at [50, 369] on button "Fechar" at bounding box center [36, 377] width 65 height 42
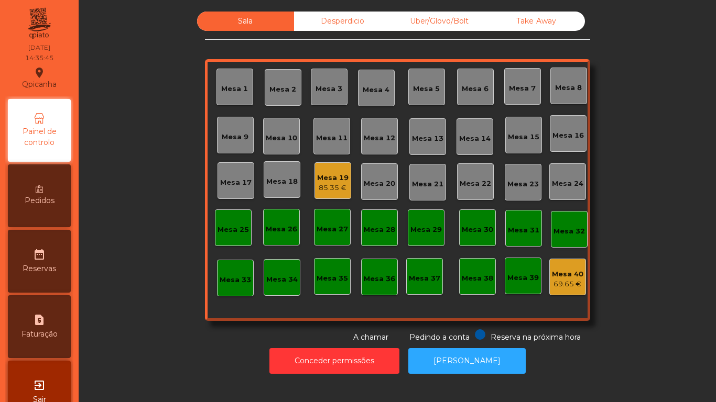
click at [358, 25] on div "Desperdicio" at bounding box center [342, 21] width 97 height 19
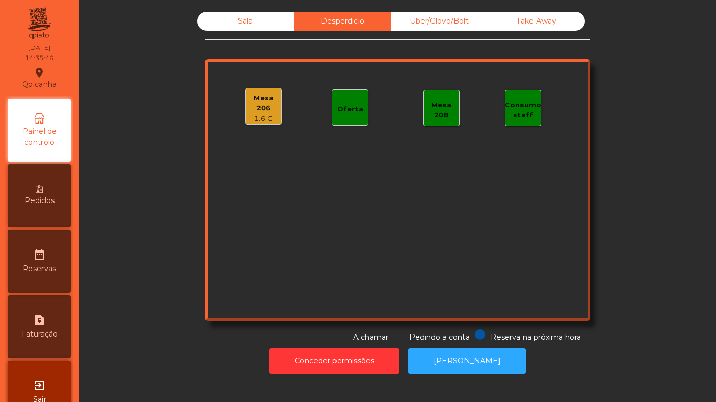
click at [450, 22] on div "Uber/Glovo/Bolt" at bounding box center [439, 21] width 97 height 19
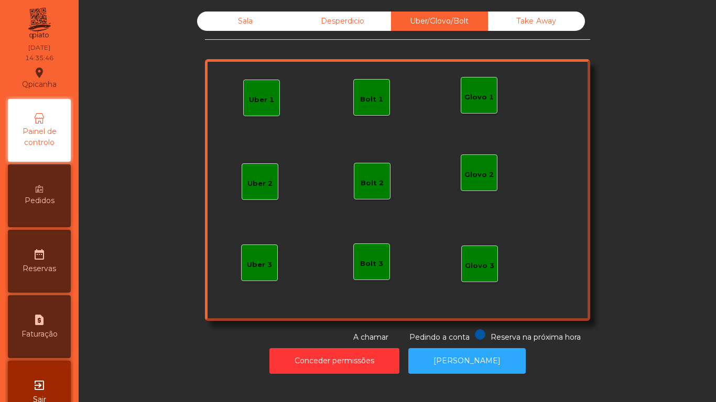
click at [261, 27] on div "Sala" at bounding box center [245, 21] width 97 height 19
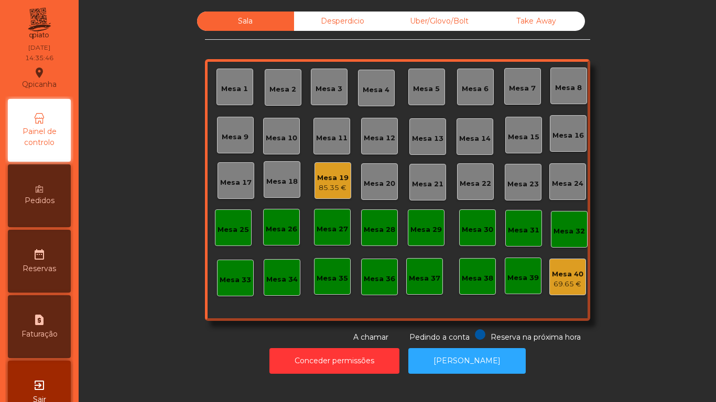
click at [351, 22] on div "Desperdicio" at bounding box center [342, 21] width 97 height 19
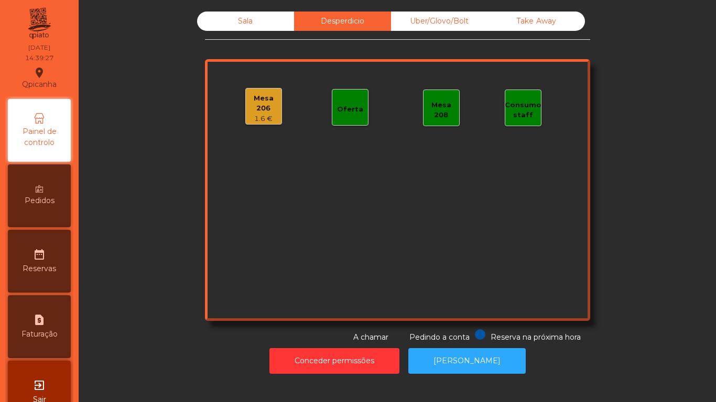
click at [262, 103] on div "Mesa 206" at bounding box center [264, 103] width 36 height 20
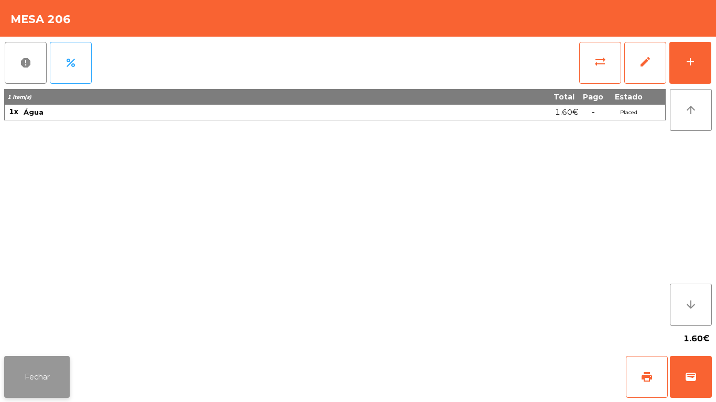
click at [31, 365] on button "Fechar" at bounding box center [36, 377] width 65 height 42
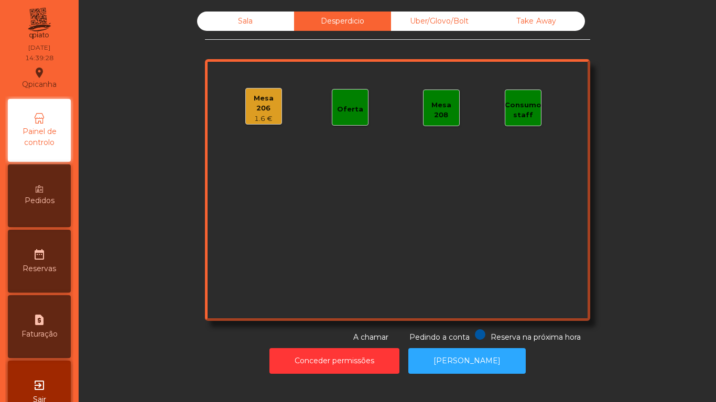
click at [245, 26] on div "Sala" at bounding box center [245, 21] width 97 height 19
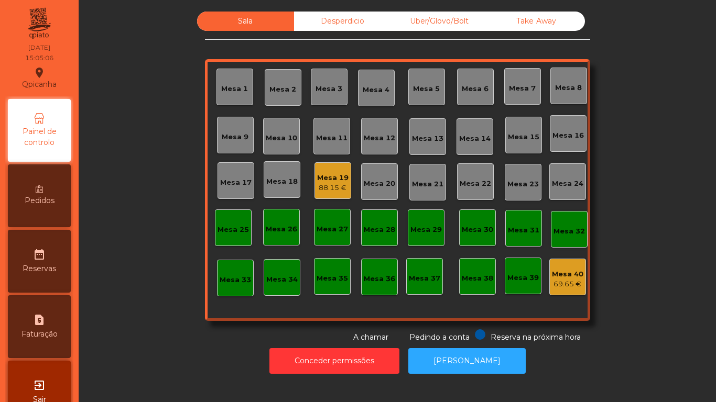
click at [332, 184] on div "88.15 €" at bounding box center [332, 188] width 31 height 10
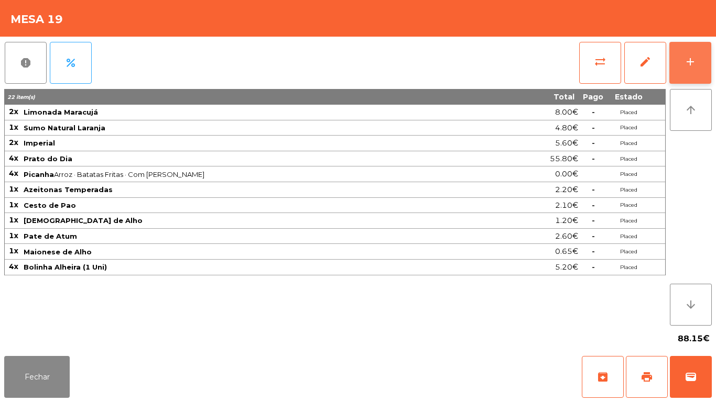
click at [680, 64] on button "add" at bounding box center [690, 63] width 42 height 42
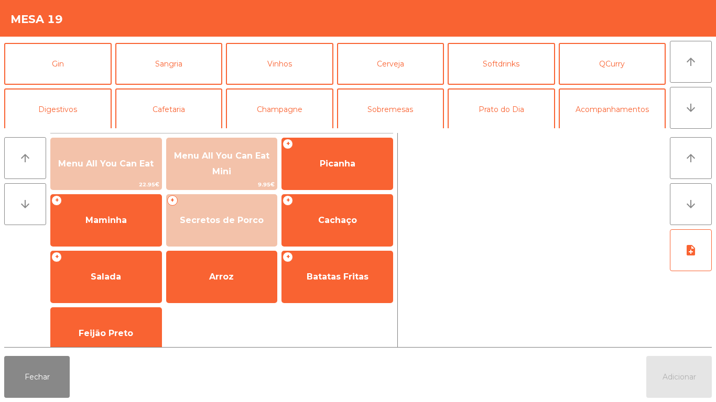
scroll to position [53, 0]
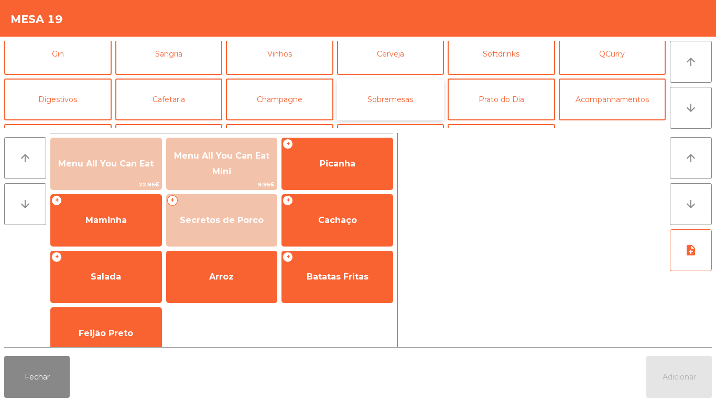
click at [411, 101] on button "Sobremesas" at bounding box center [390, 100] width 107 height 42
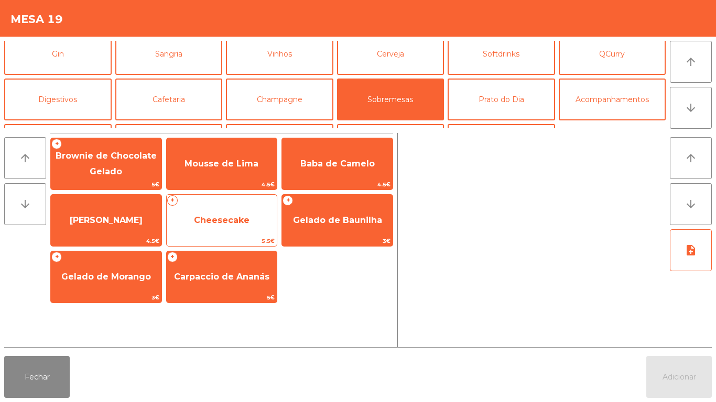
click at [239, 223] on span "Cheesecake" at bounding box center [222, 220] width 56 height 10
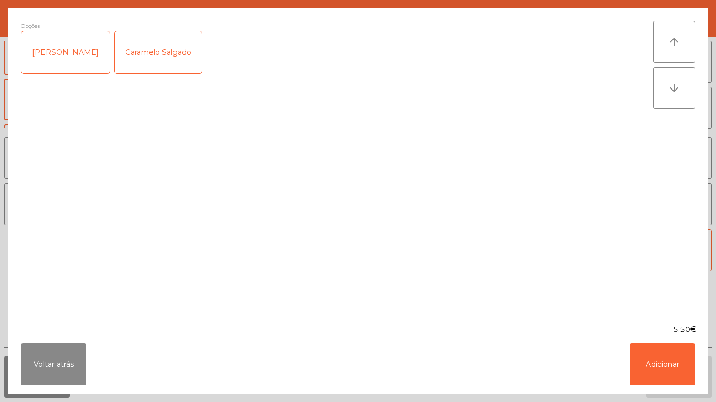
click at [168, 63] on div "Caramelo Salgado" at bounding box center [158, 52] width 87 height 42
click at [650, 354] on button "Adicionar" at bounding box center [661, 365] width 65 height 42
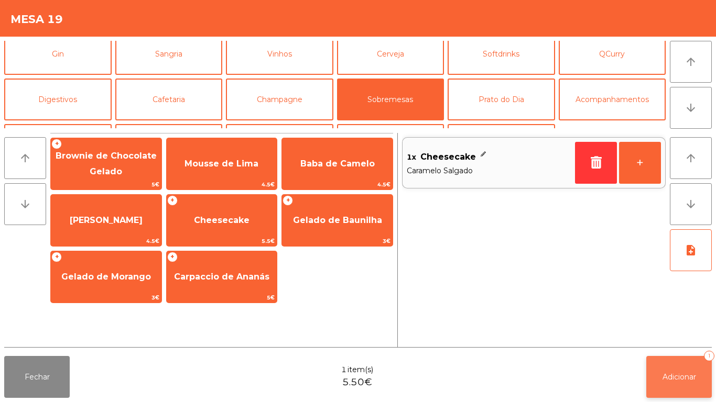
click at [695, 376] on span "Adicionar" at bounding box center [679, 377] width 34 height 9
